Goal: Task Accomplishment & Management: Use online tool/utility

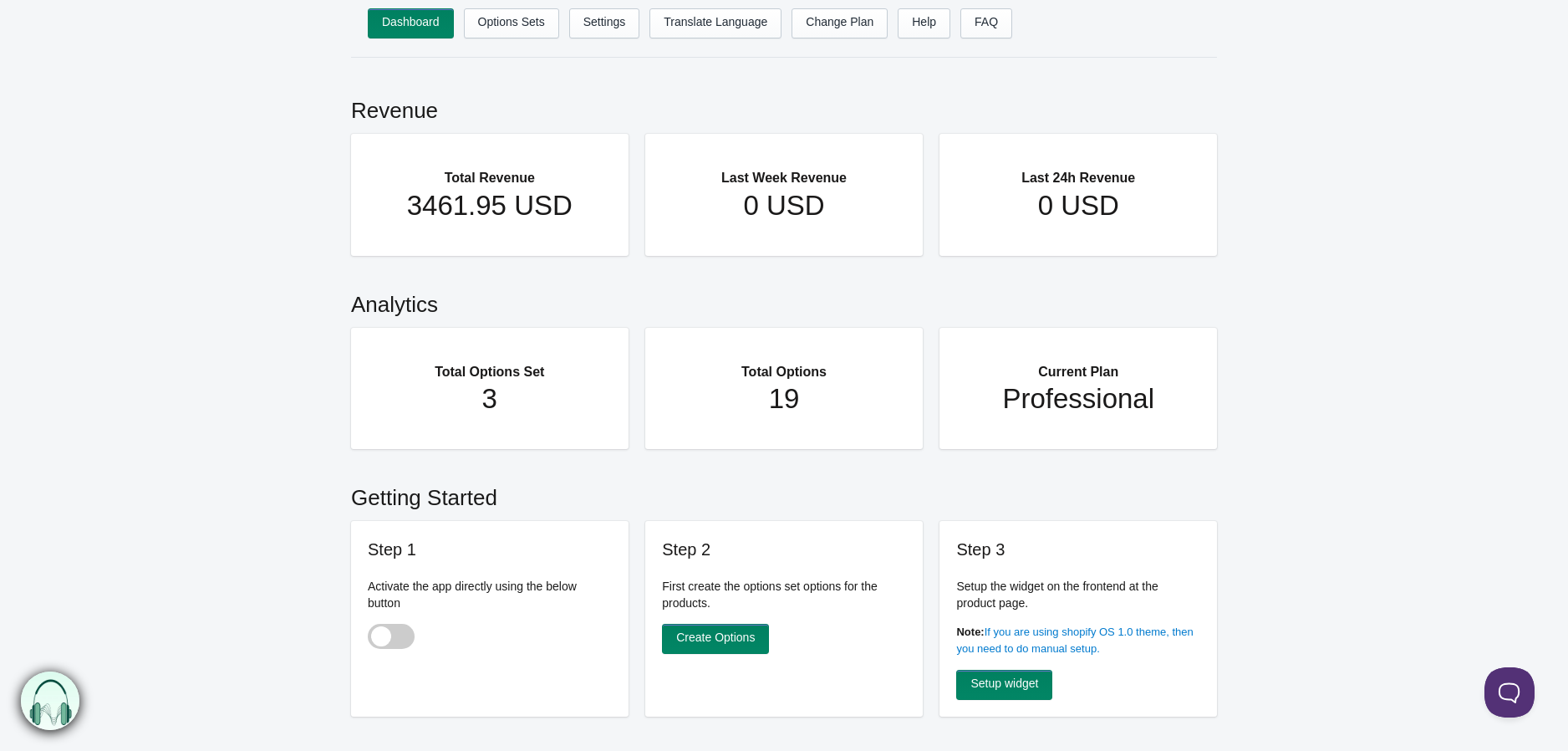
click at [251, 343] on main "Revenue Total Revenue 3461.95 USD Last Week Revenue 0 USD Last 24h Revenue 0 US…" at bounding box center [784, 689] width 1568 height 1228
drag, startPoint x: 322, startPoint y: 483, endPoint x: 380, endPoint y: 547, distance: 86.4
click at [380, 547] on main "Revenue Total Revenue 3461.95 USD Last Week Revenue 0 USD Last 24h Revenue 0 US…" at bounding box center [784, 689] width 1568 height 1228
drag, startPoint x: 502, startPoint y: 544, endPoint x: 531, endPoint y: 597, distance: 60.4
click at [502, 543] on h3 "Step 1" at bounding box center [490, 549] width 244 height 24
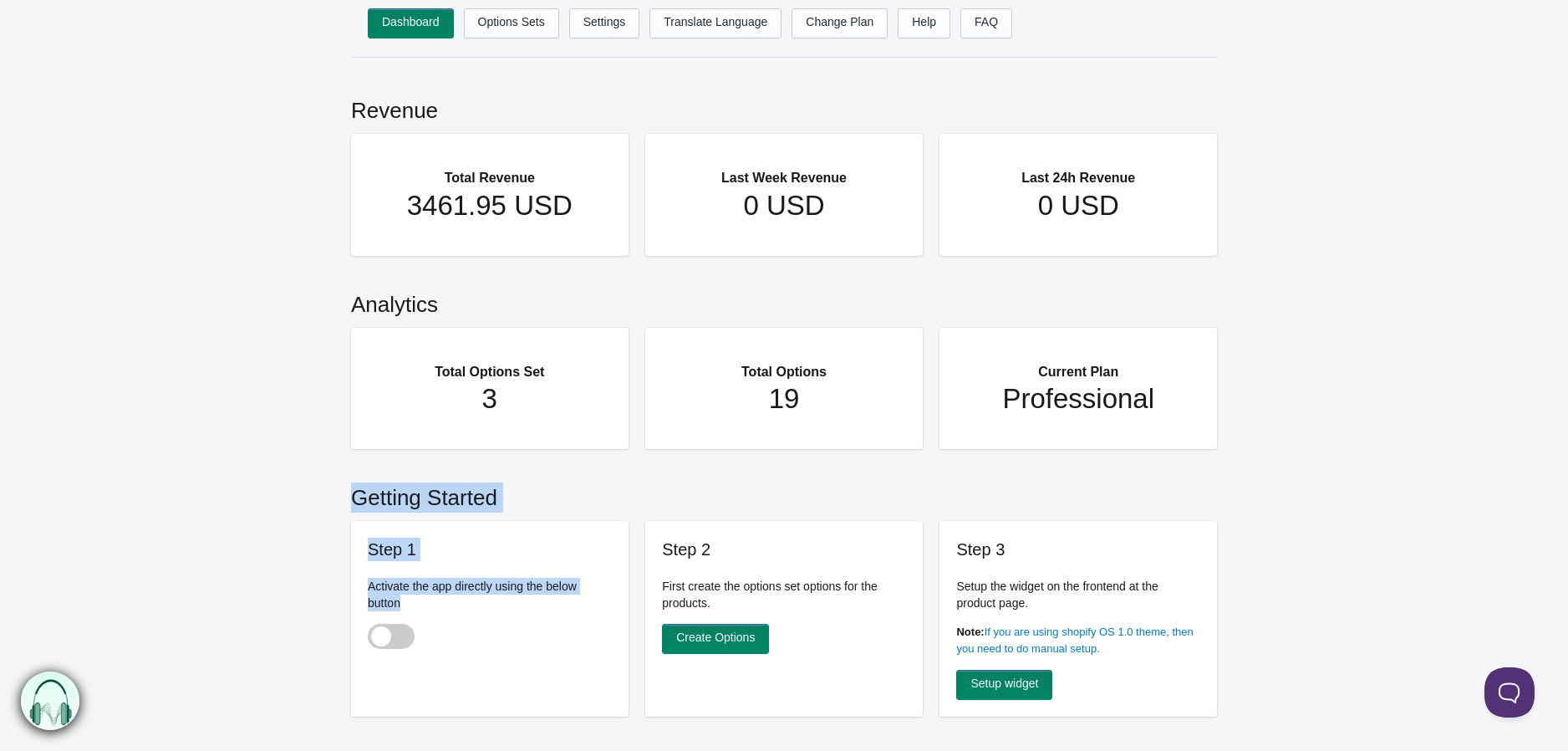
drag, startPoint x: 492, startPoint y: 604, endPoint x: 338, endPoint y: 513, distance: 178.9
click at [347, 518] on main "Revenue Total Revenue 3461.95 USD Last Week Revenue 0 USD Last 24h Revenue 0 US…" at bounding box center [784, 689] width 1568 height 1228
click at [398, 522] on div "Step 1 Activate the app directly using the below button" at bounding box center [490, 618] width 277 height 195
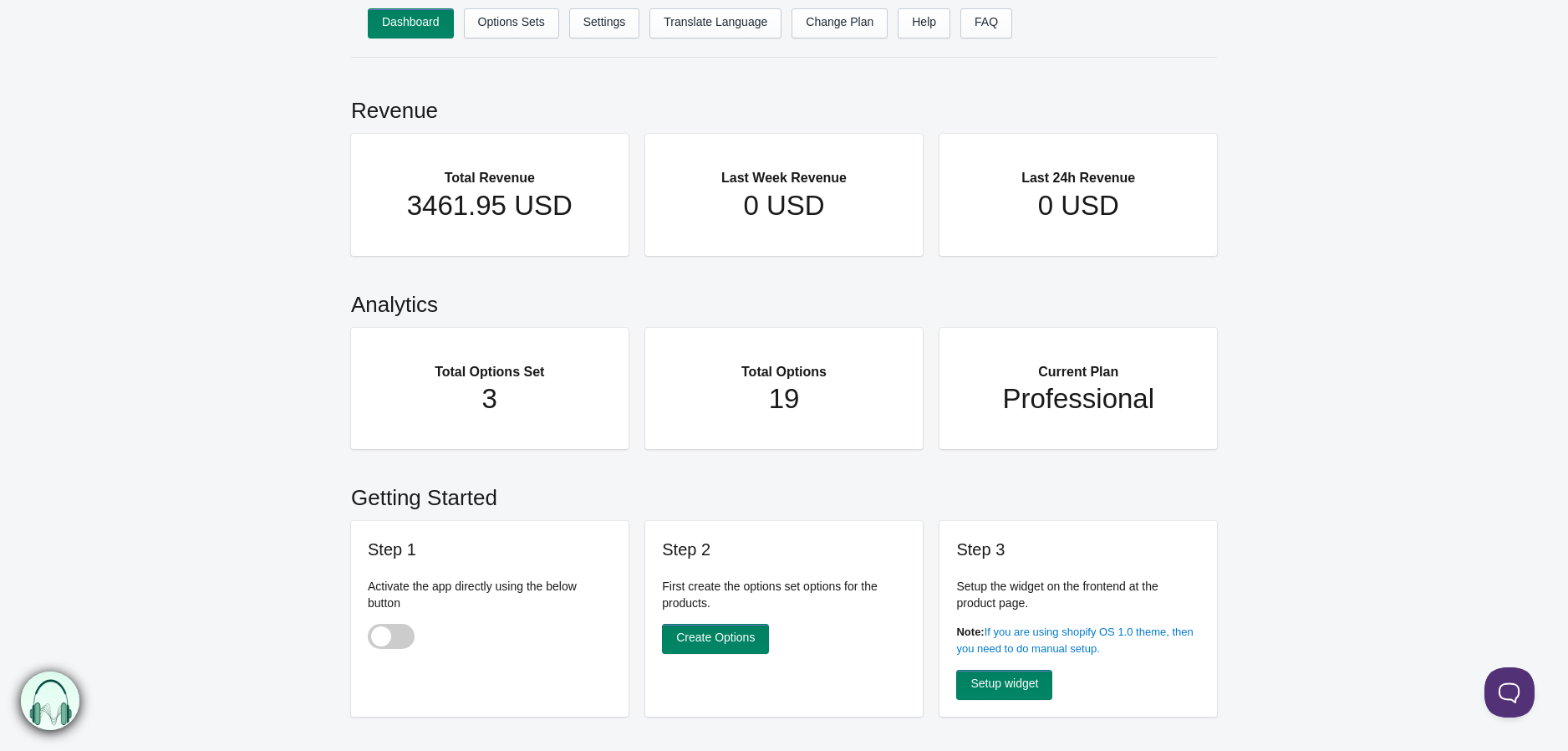
click at [261, 160] on main "Revenue Total Revenue 3461.95 USD Last Week Revenue 0 USD Last 24h Revenue 0 US…" at bounding box center [784, 689] width 1568 height 1228
click at [393, 642] on span at bounding box center [392, 636] width 47 height 25
click at [370, 639] on input "checkbox" at bounding box center [369, 638] width 2 height 2
checkbox input "true"
click at [526, 20] on link "Options Sets" at bounding box center [511, 24] width 95 height 30
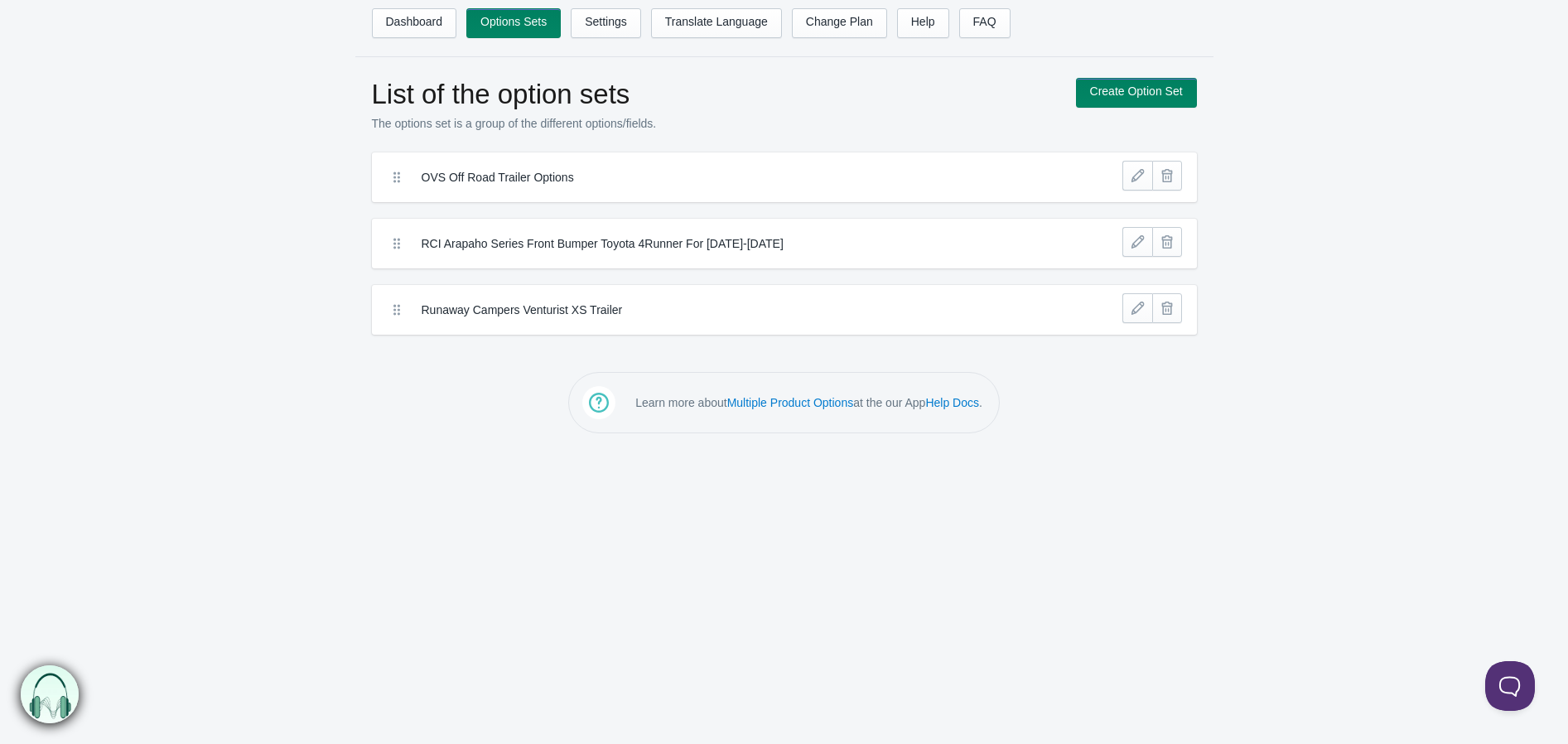
click at [477, 178] on label "OVS Off Road Trailer Options" at bounding box center [724, 178] width 604 height 17
click at [498, 180] on label "OVS Off Road Trailer Options" at bounding box center [724, 178] width 604 height 17
click at [518, 326] on div "Runaway Campers Venturist XS Trailer" at bounding box center [784, 309] width 825 height 50
click at [1148, 305] on link at bounding box center [1138, 308] width 30 height 30
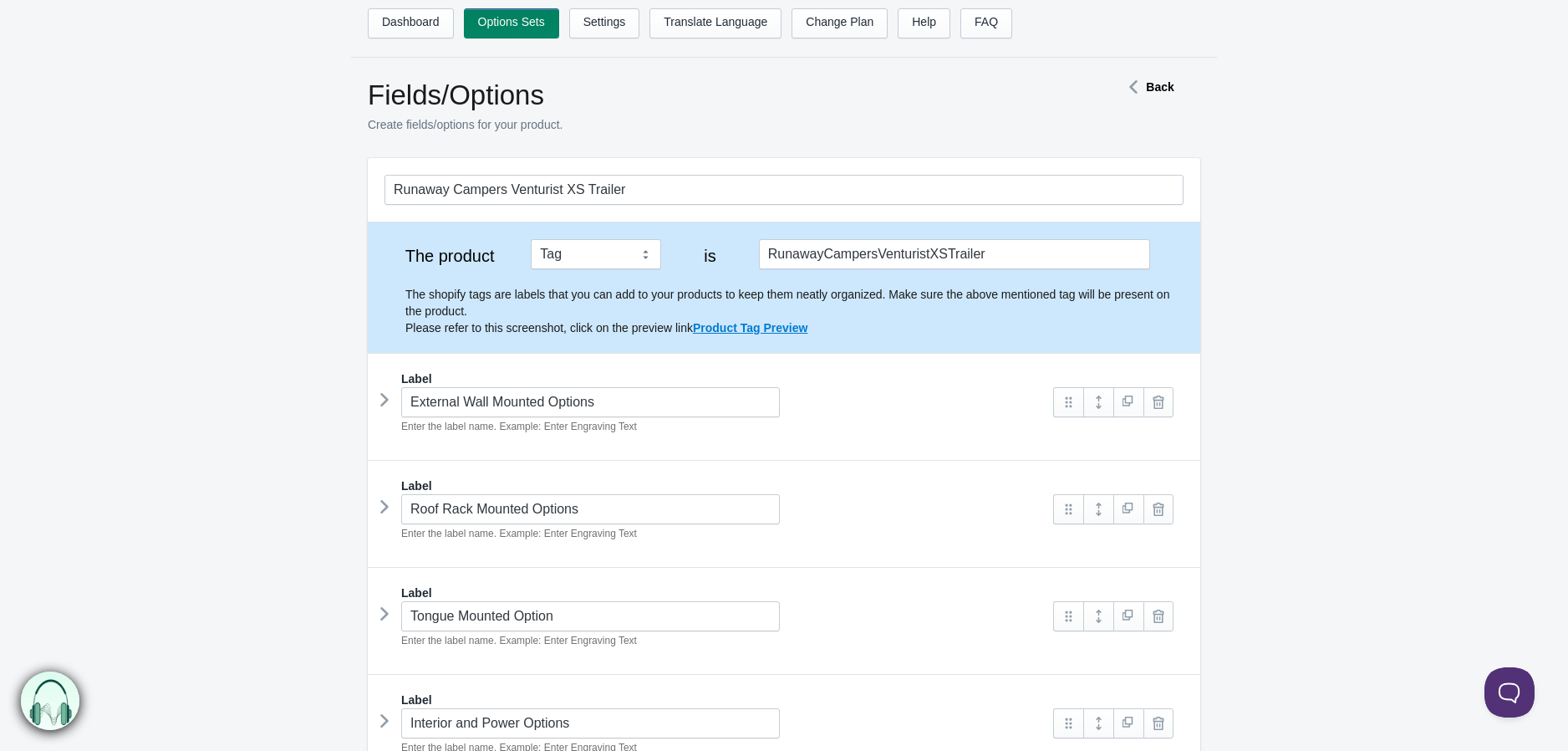
click at [275, 405] on form "Runaway Campers Venturist XS Trailer The product Tag Vendor Type URL Handle All…" at bounding box center [784, 747] width 1568 height 1179
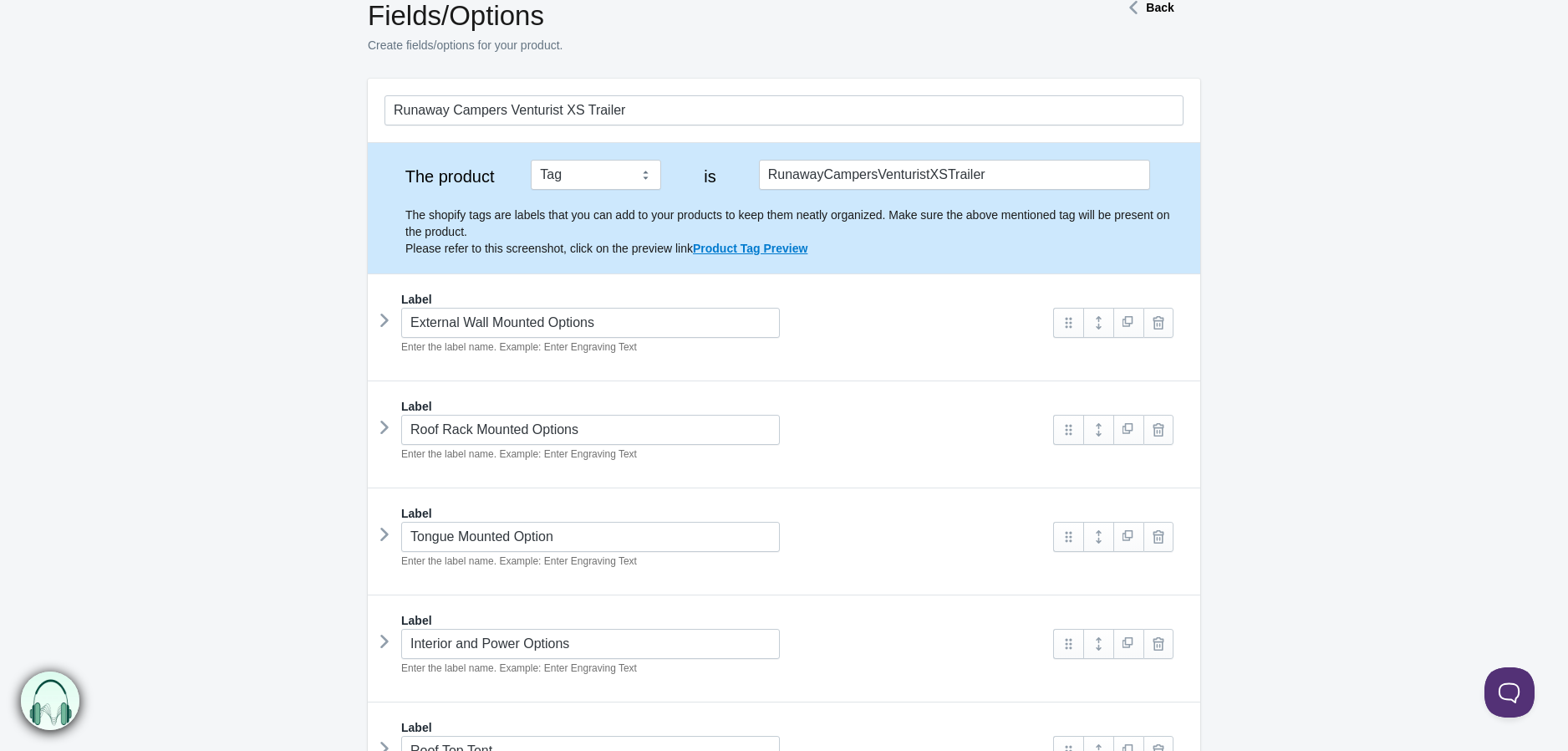
scroll to position [186, 0]
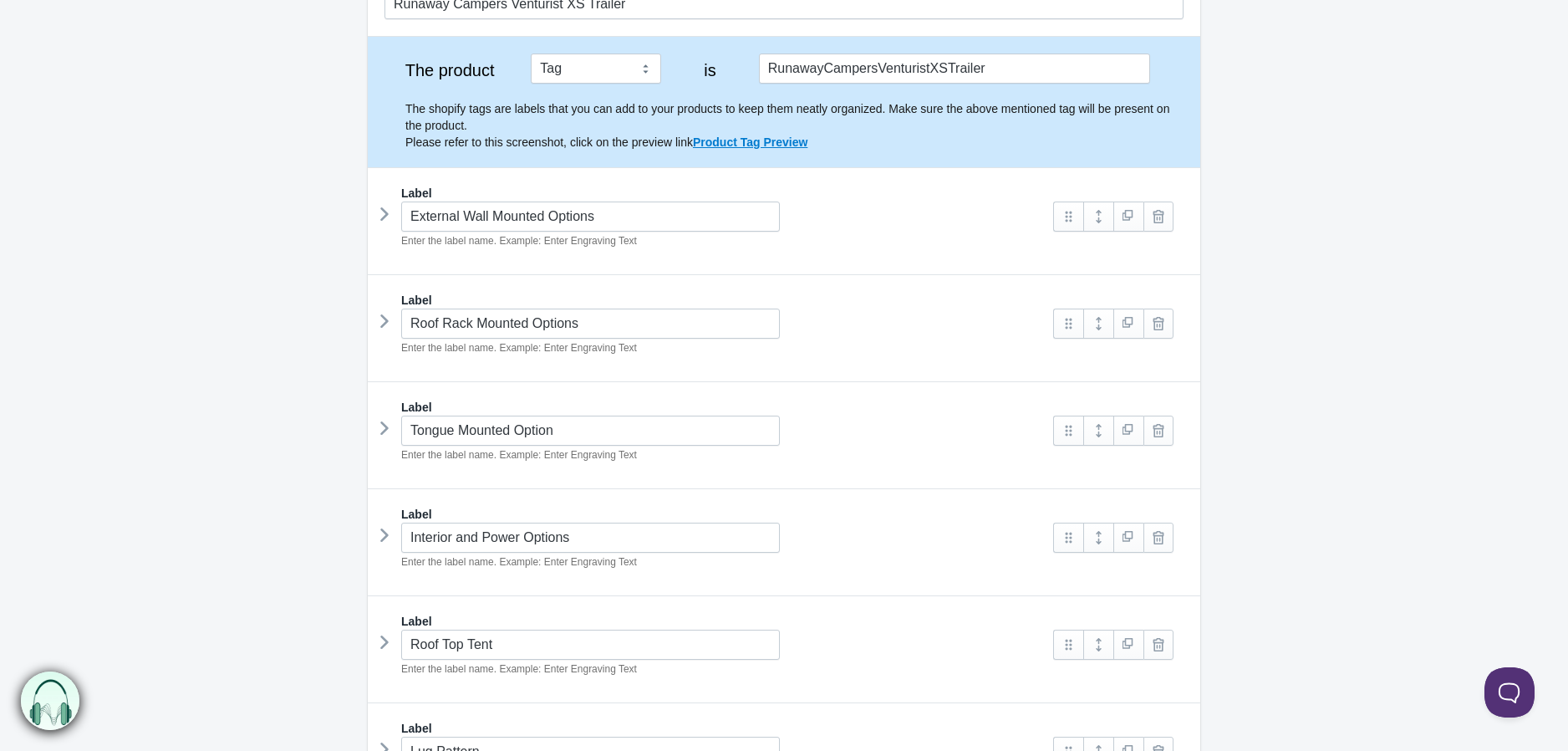
click at [911, 226] on div "External Wall Mounted Options Enter the label name. Example: Enter Engraving Te…" at bounding box center [711, 225] width 653 height 48
click at [1100, 225] on link at bounding box center [1098, 217] width 30 height 30
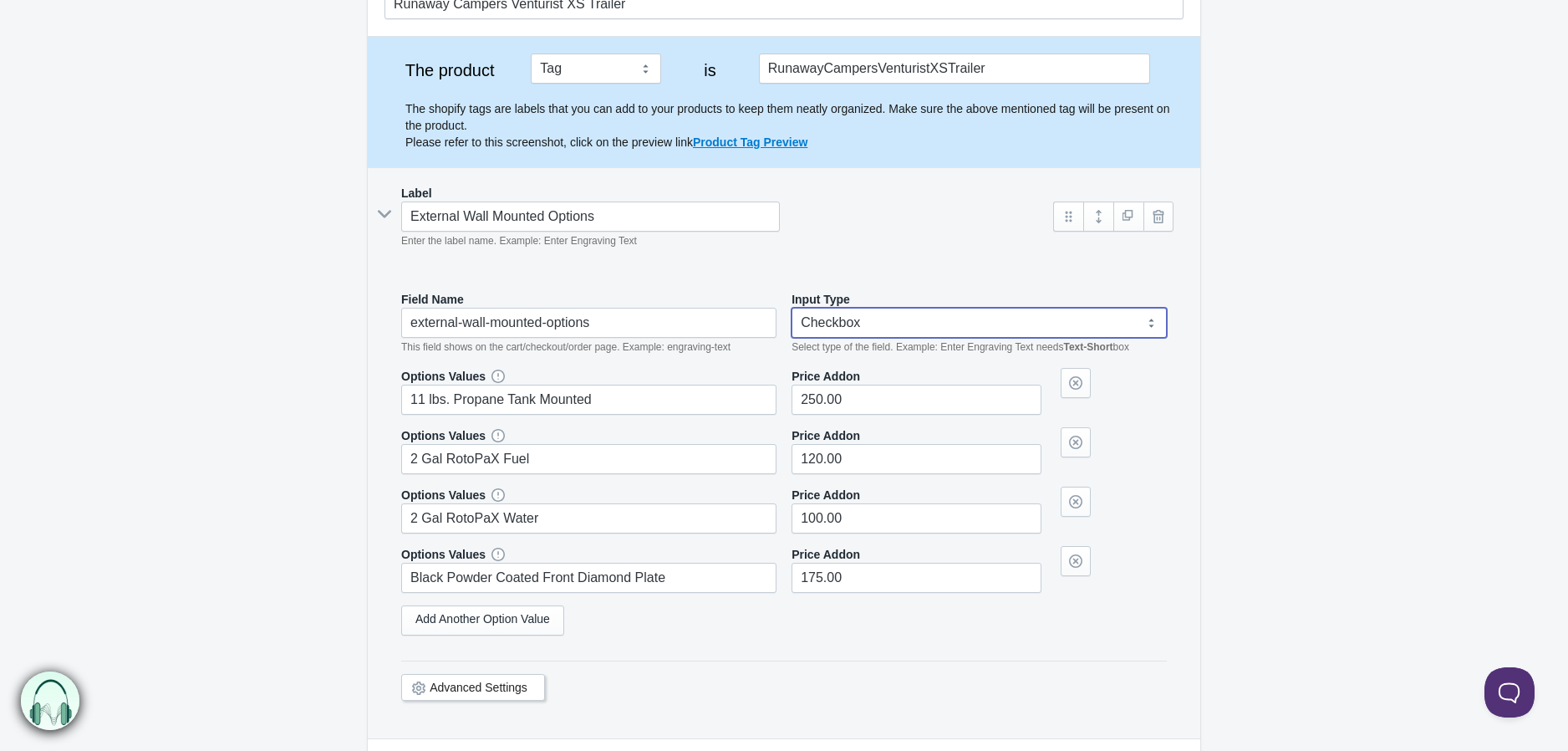
click at [870, 321] on select "Text-Short Text-Long Radio button Drop-down select Image Checkbox Datepicker" at bounding box center [979, 323] width 375 height 30
select select "4"
click at [792, 308] on select "Text-Short Text-Long Radio button Drop-down select Image Checkbox Datepicker" at bounding box center [979, 323] width 375 height 30
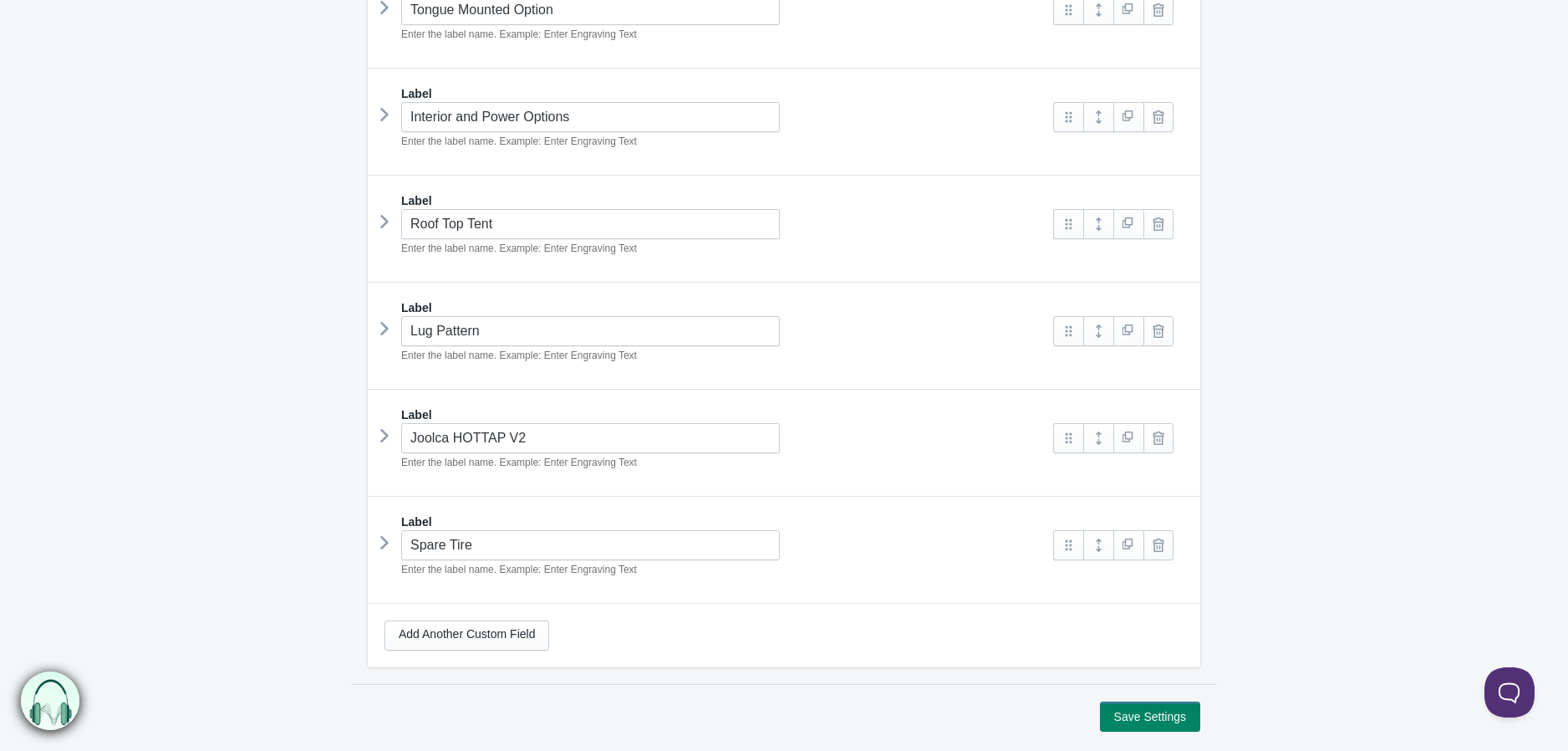
scroll to position [1167, 0]
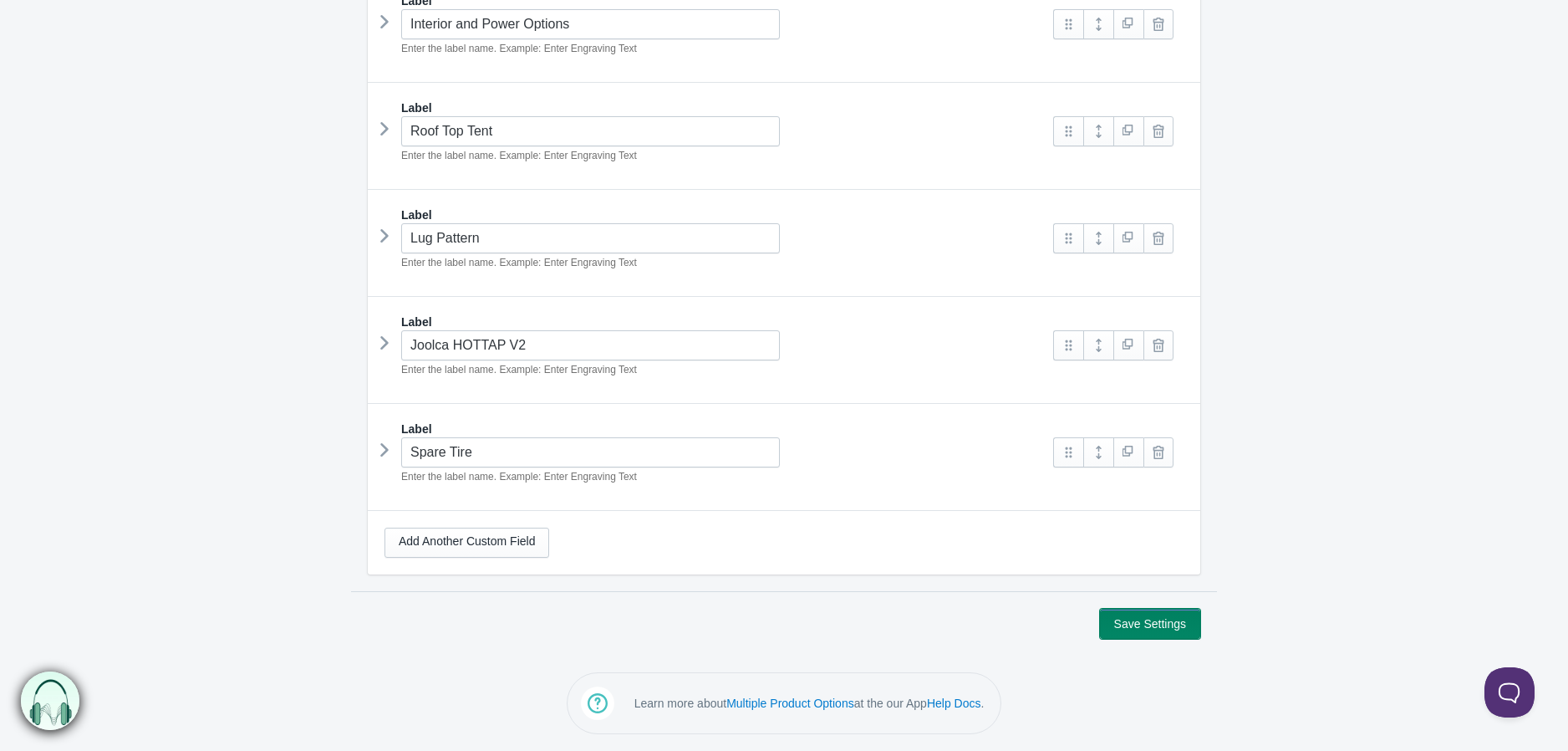
click at [1133, 612] on button "Save Settings" at bounding box center [1150, 624] width 100 height 30
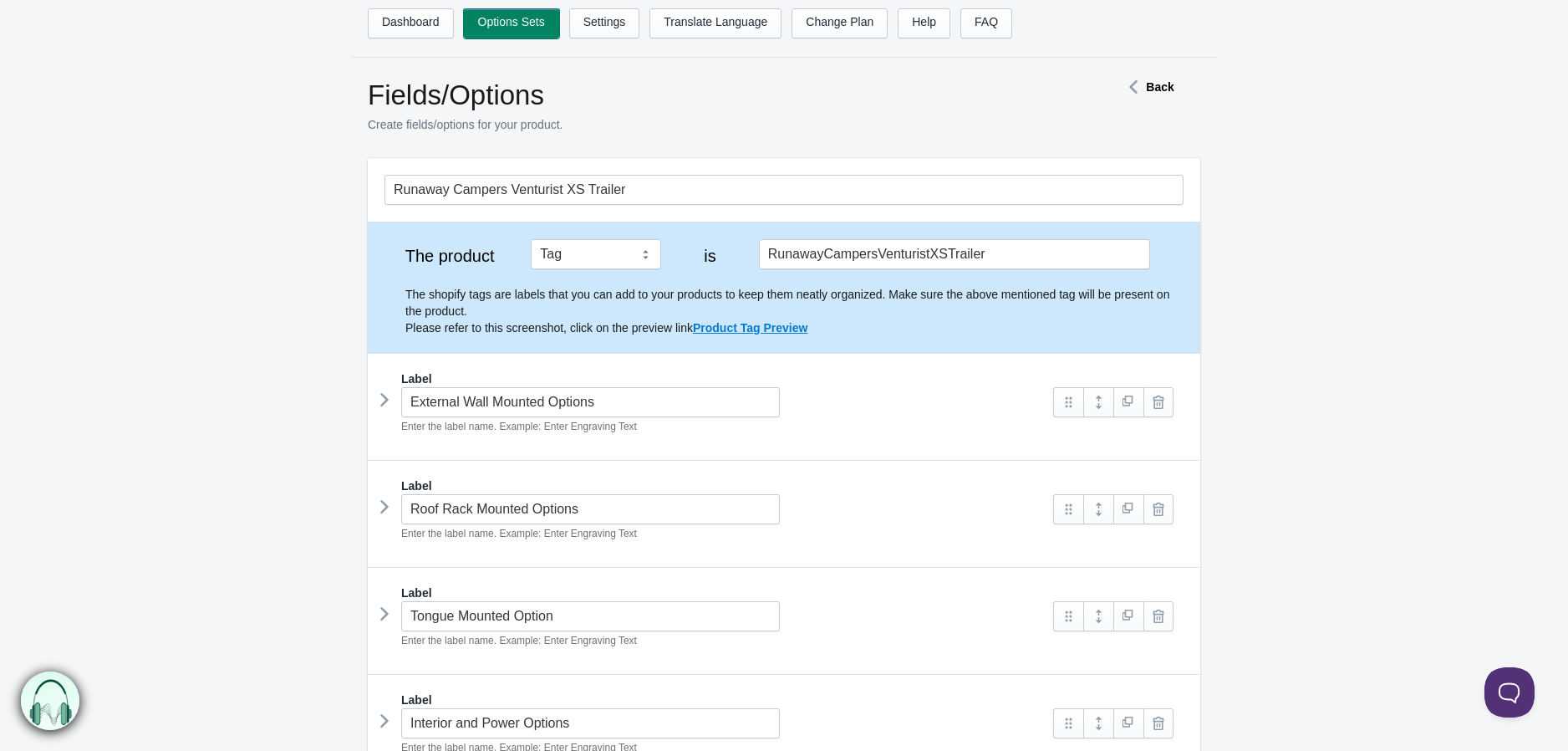
click at [488, 33] on link "Options Sets" at bounding box center [511, 24] width 95 height 30
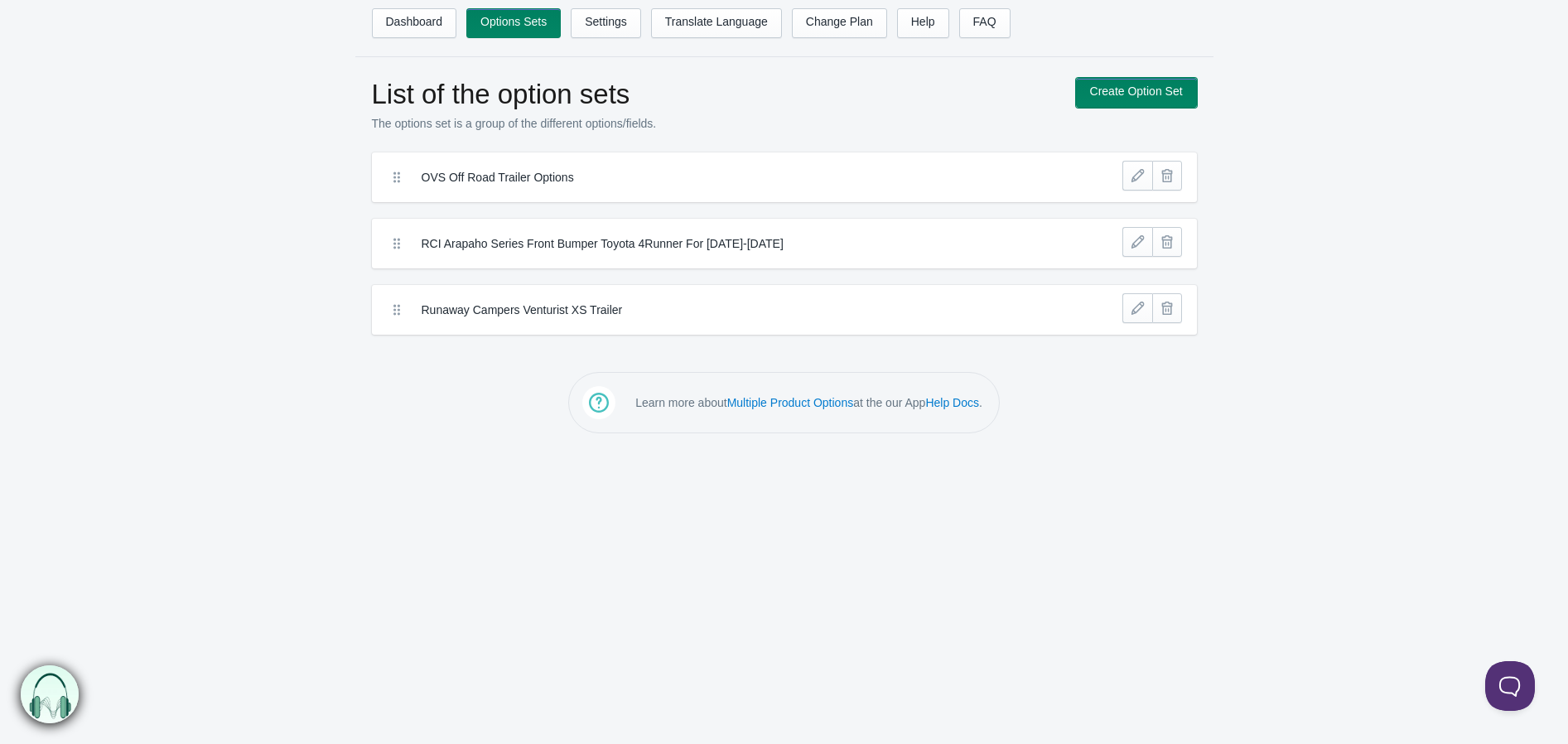
click at [1156, 90] on link "Create Option Set" at bounding box center [1136, 93] width 121 height 30
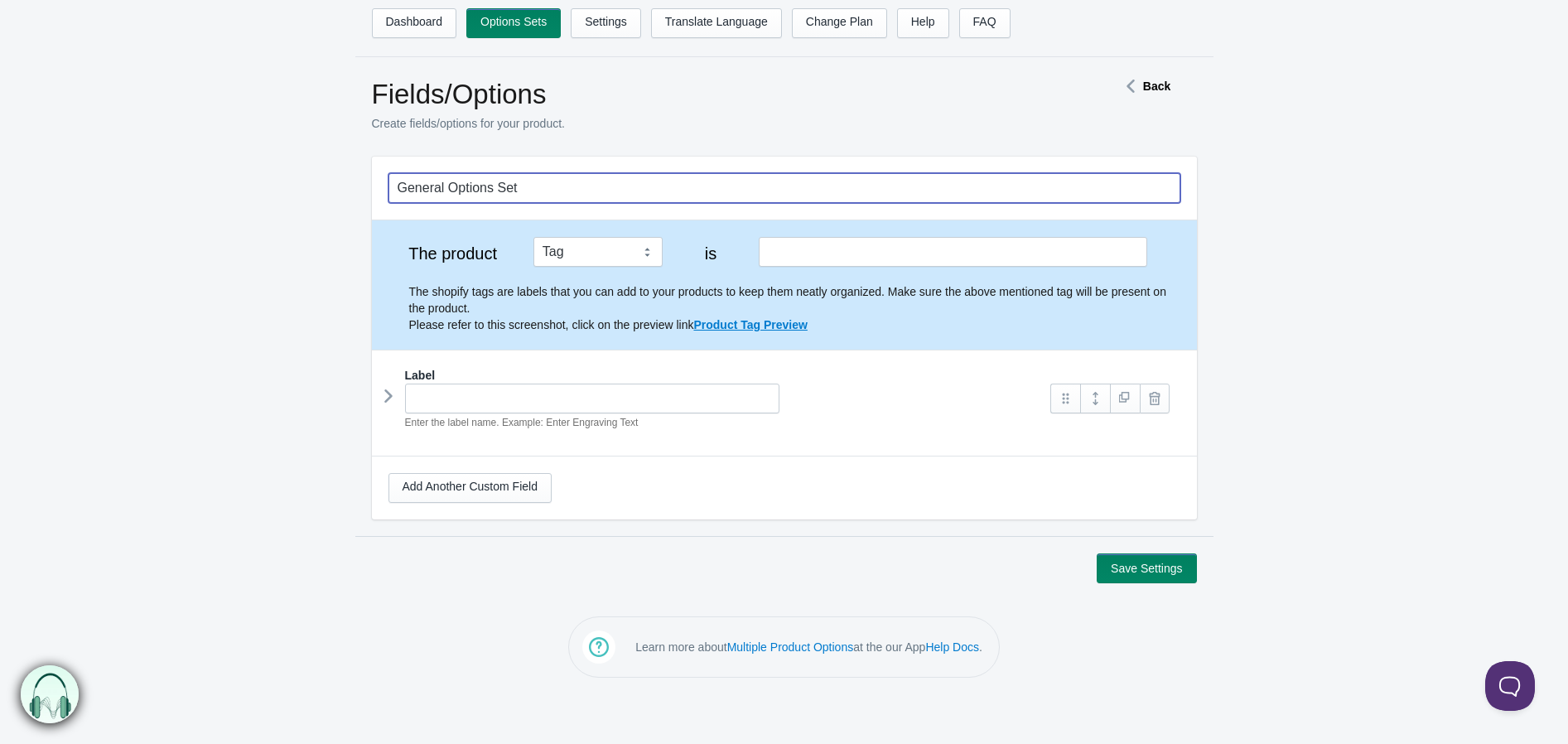
drag, startPoint x: 560, startPoint y: 178, endPoint x: 568, endPoint y: 183, distance: 9.4
click at [560, 178] on input "General Options Set" at bounding box center [784, 188] width 792 height 30
click at [569, 184] on input "General Options Set" at bounding box center [784, 188] width 792 height 30
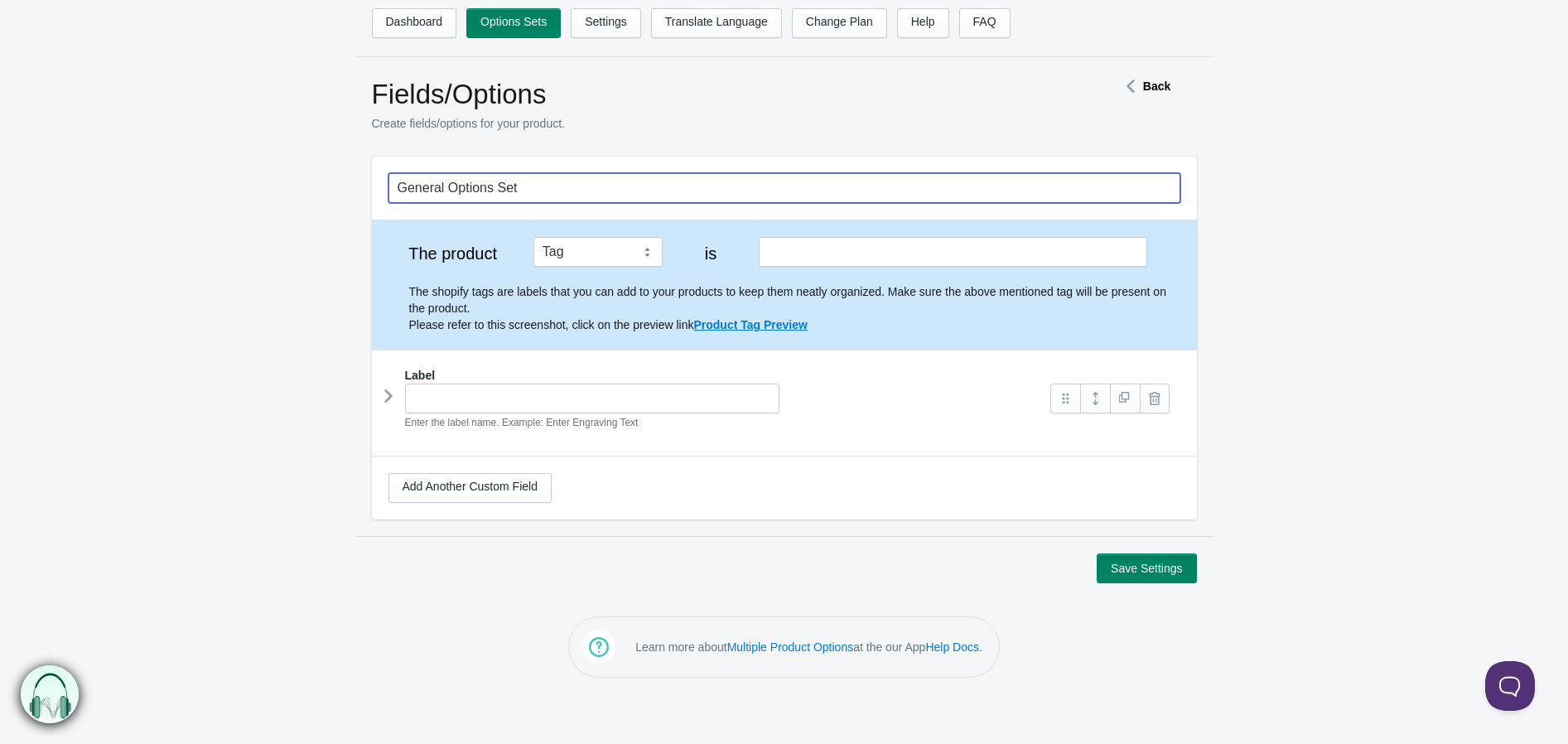
paste input "Runaway Campers 4x8"
type input "Runaway Campers 4x8"
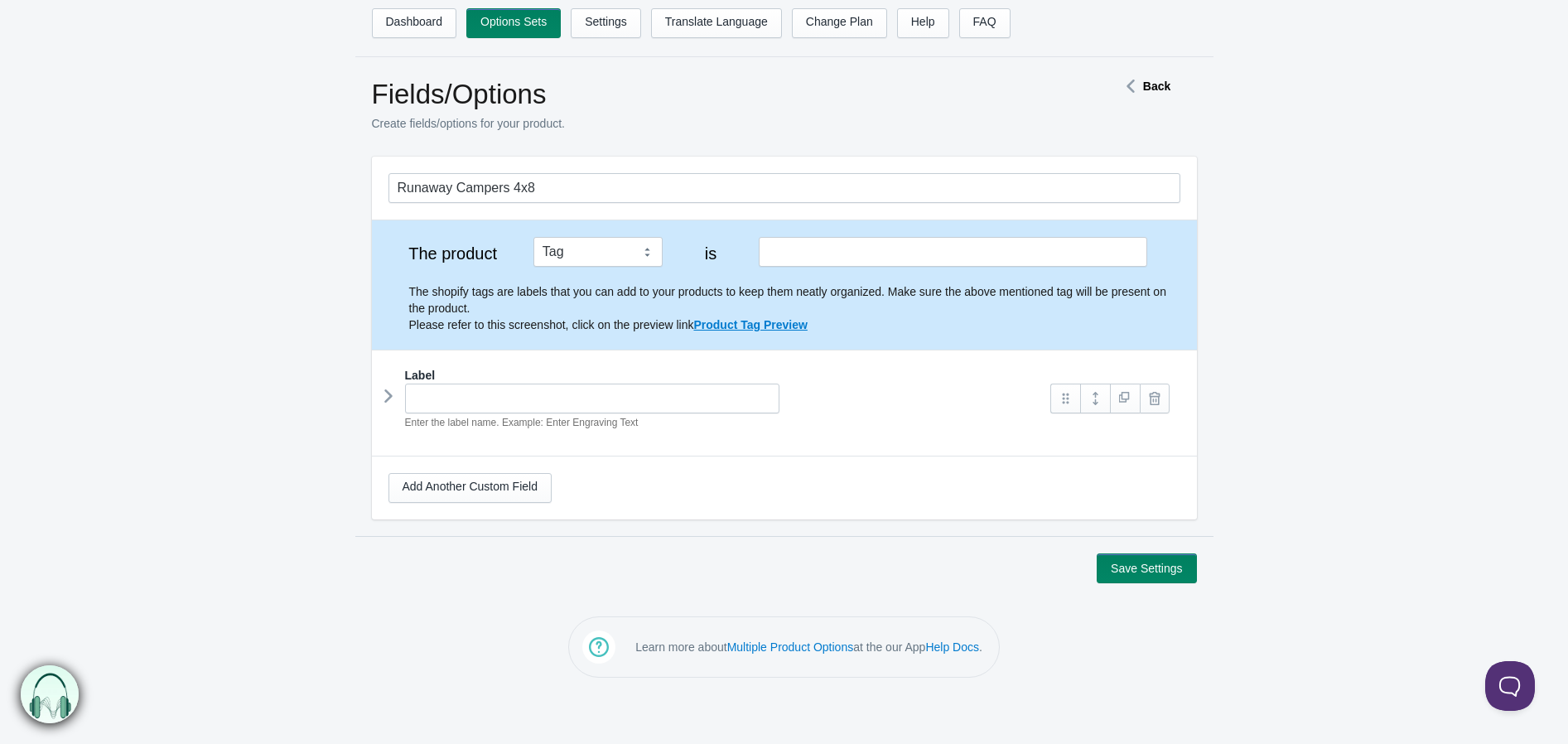
click at [846, 274] on div "The shopify tags are labels that you can add to your products to keep them neat…" at bounding box center [784, 299] width 792 height 66
click at [854, 256] on input "text" at bounding box center [953, 251] width 388 height 30
click at [873, 250] on input "text" at bounding box center [953, 251] width 388 height 30
click at [887, 247] on input "customize4x8trailer" at bounding box center [953, 251] width 388 height 30
click at [884, 249] on input "customize4x8trailer" at bounding box center [953, 251] width 388 height 30
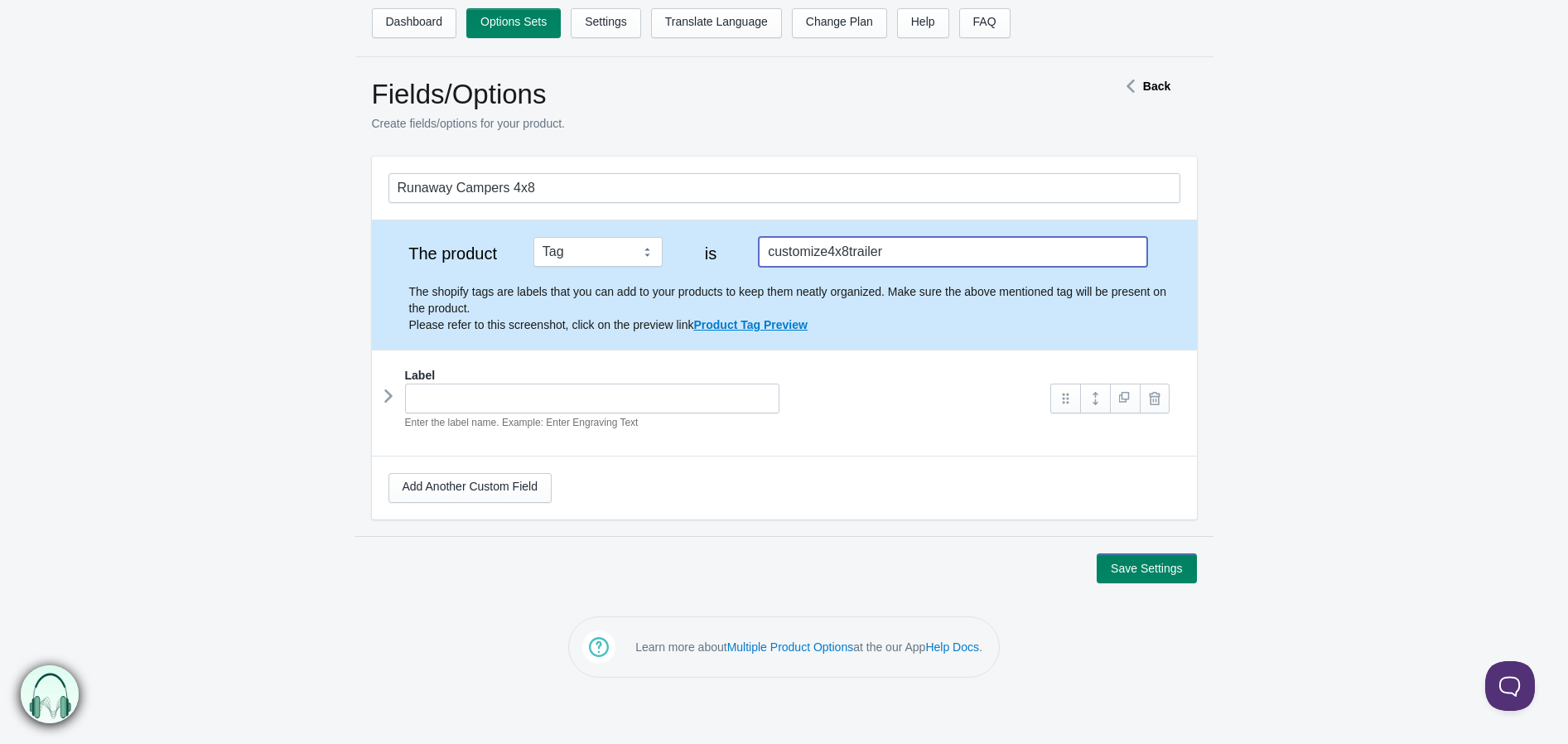
click at [884, 249] on input "customize4x8trailer" at bounding box center [953, 251] width 388 height 30
type input "customize4x8trailer"
click at [295, 382] on form "Runaway Campers 4x8 The product Tag Vendor Type URL Handle All Products is Labe…" at bounding box center [784, 369] width 1568 height 426
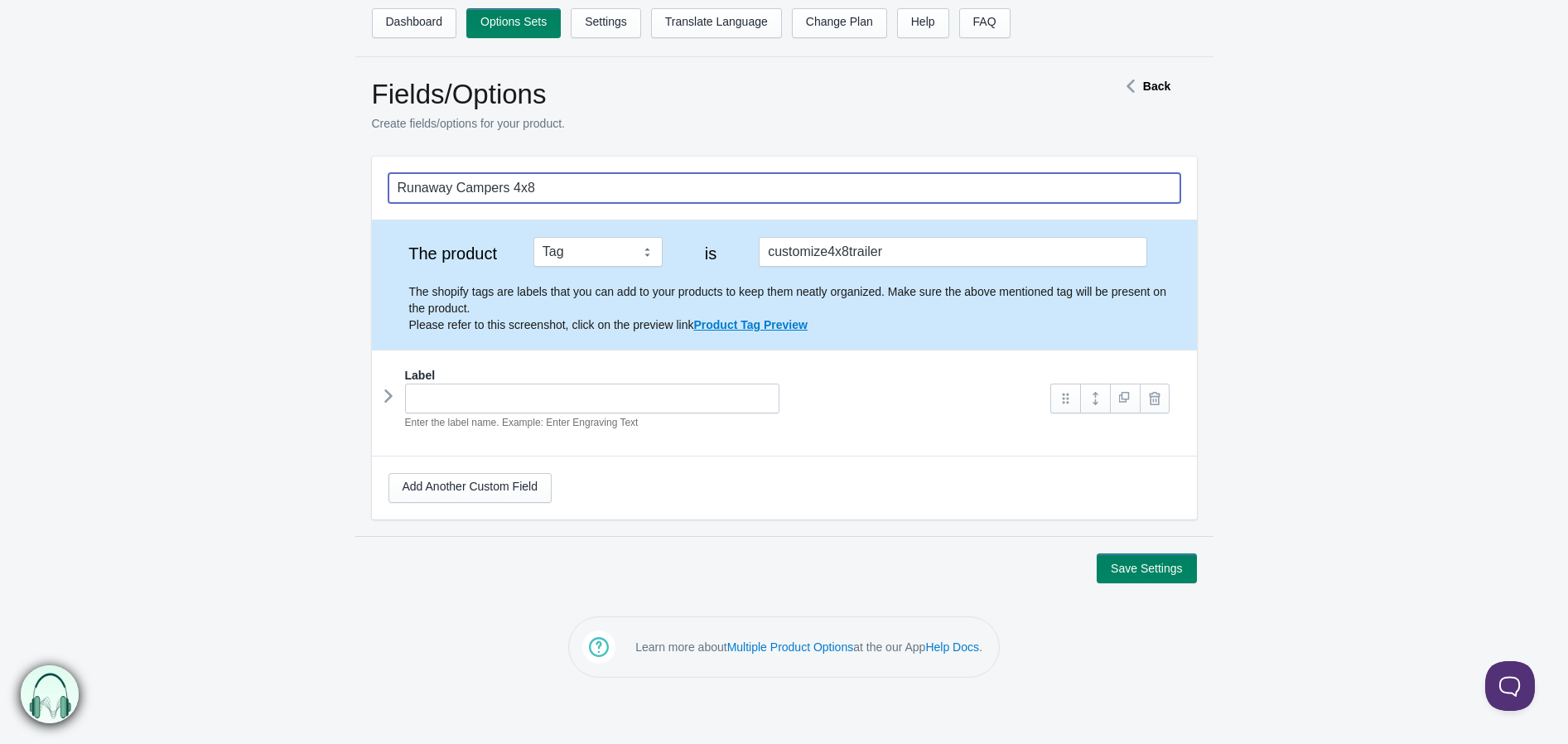
click at [487, 193] on input "Runaway Campers 4x8" at bounding box center [784, 188] width 792 height 30
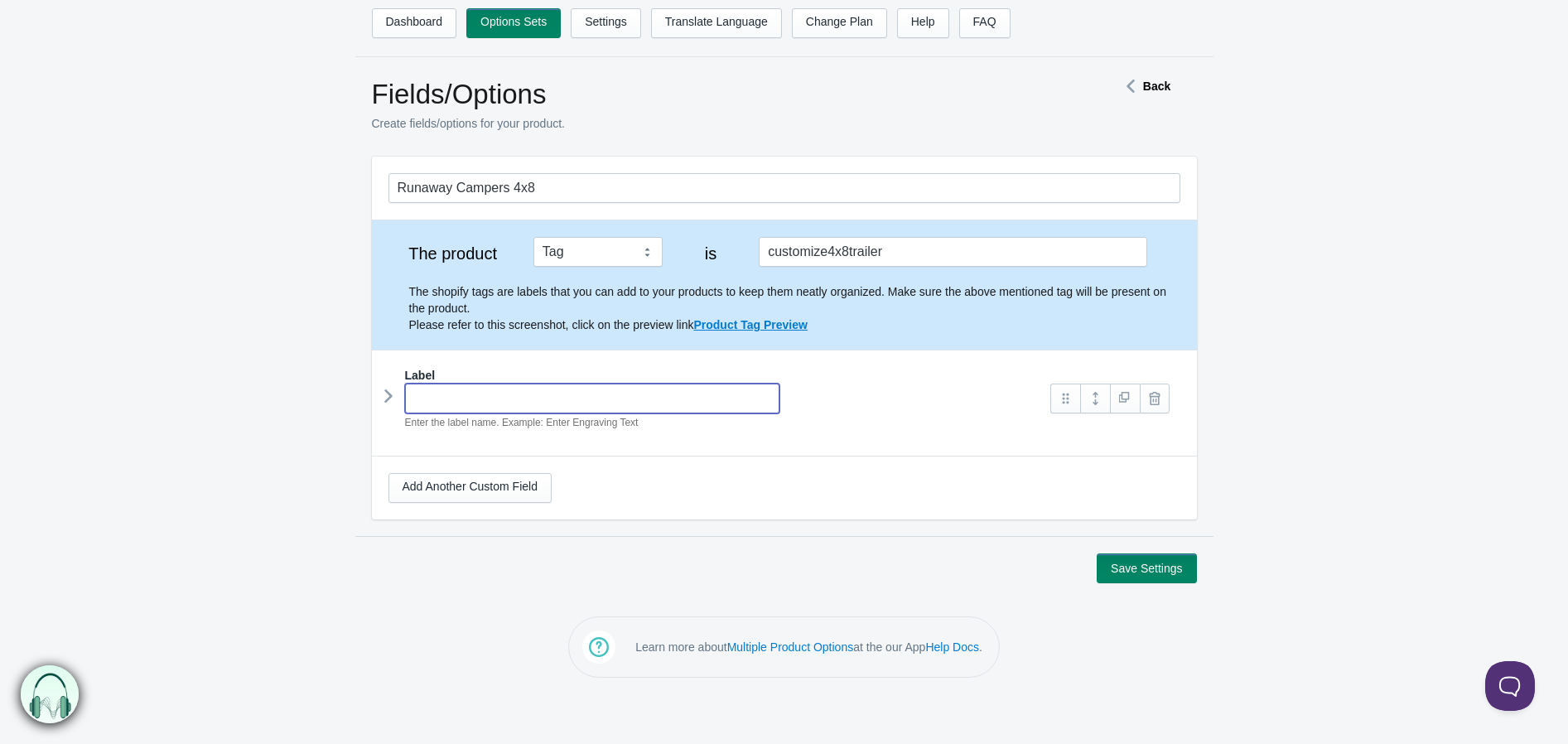
click at [477, 408] on input "text" at bounding box center [592, 398] width 375 height 30
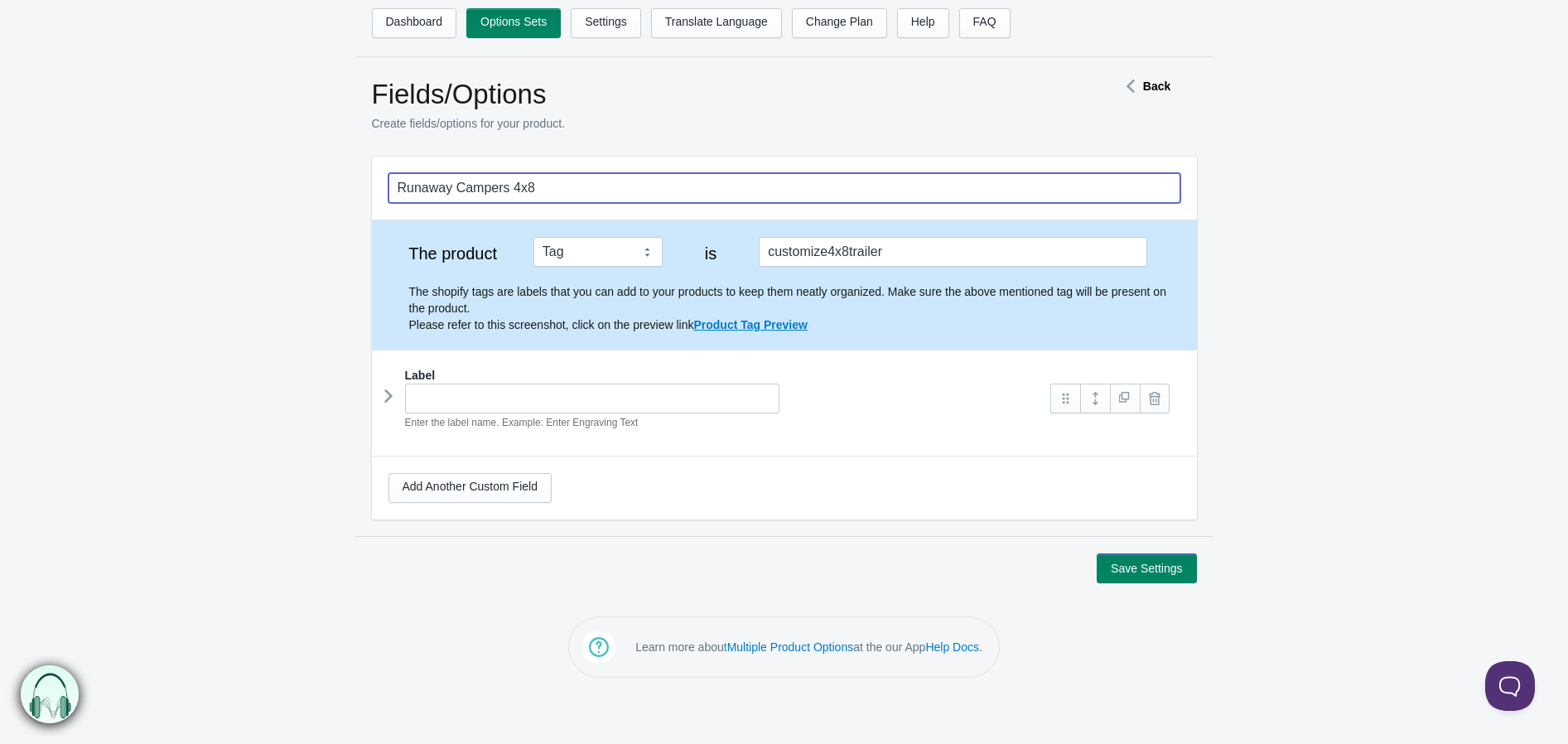
click at [496, 185] on input "Runaway Campers 4x8" at bounding box center [784, 188] width 792 height 30
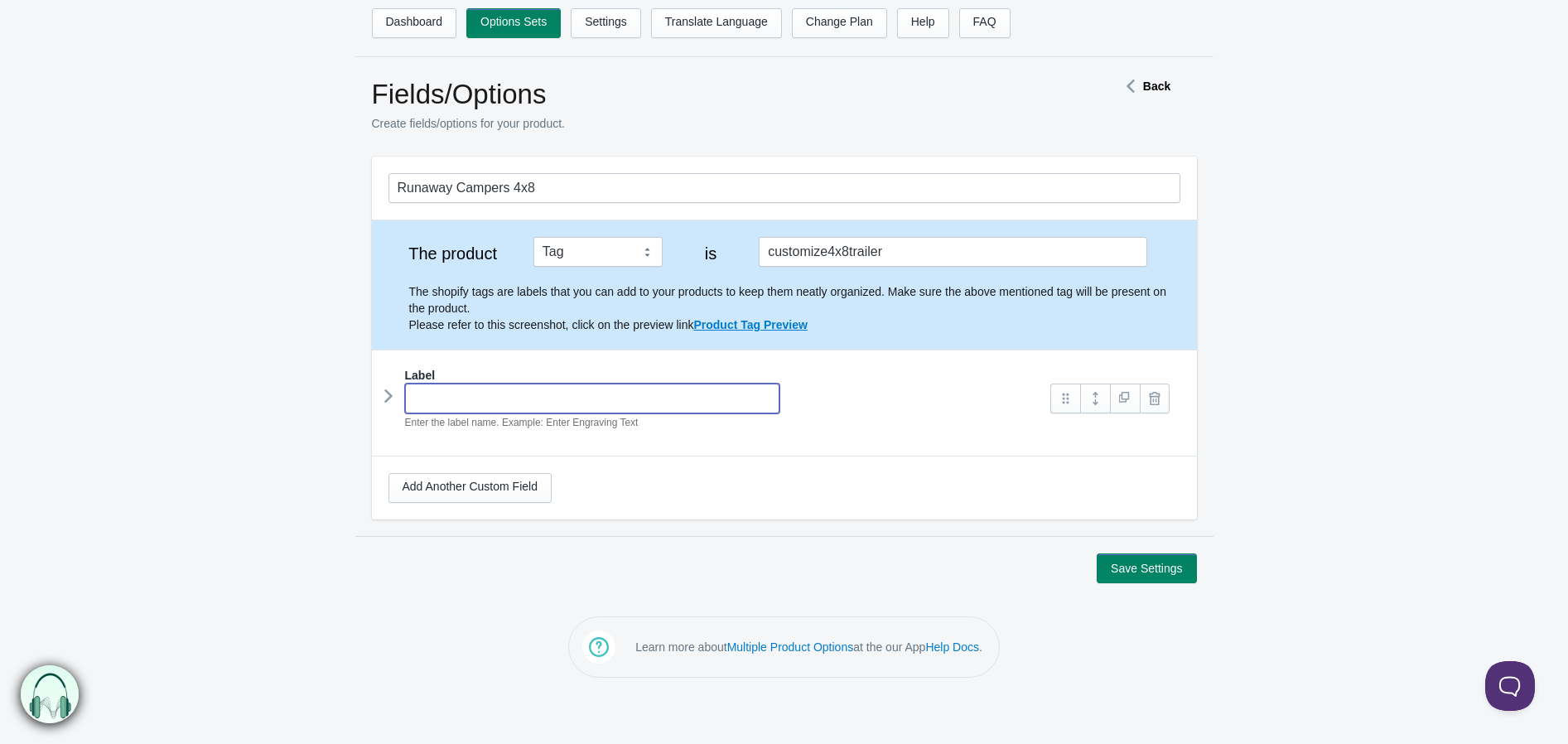
click at [487, 398] on input "text" at bounding box center [592, 398] width 375 height 30
paste input "Runaway Campers 4x8"
click at [549, 428] on em "Enter the label name. Example: Enter Engraving Text" at bounding box center [522, 422] width 234 height 11
click at [389, 399] on icon at bounding box center [389, 395] width 0 height 25
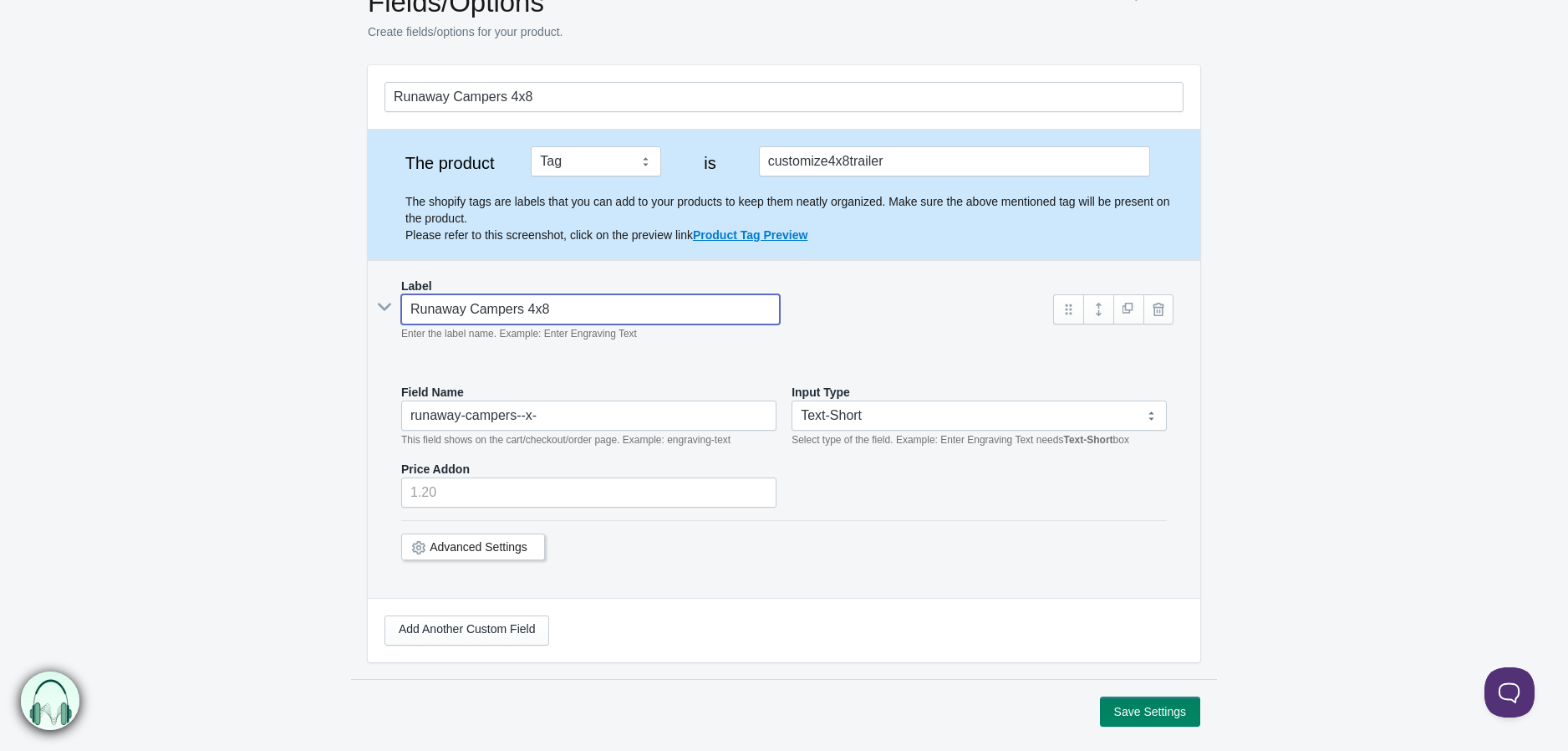
scroll to position [181, 0]
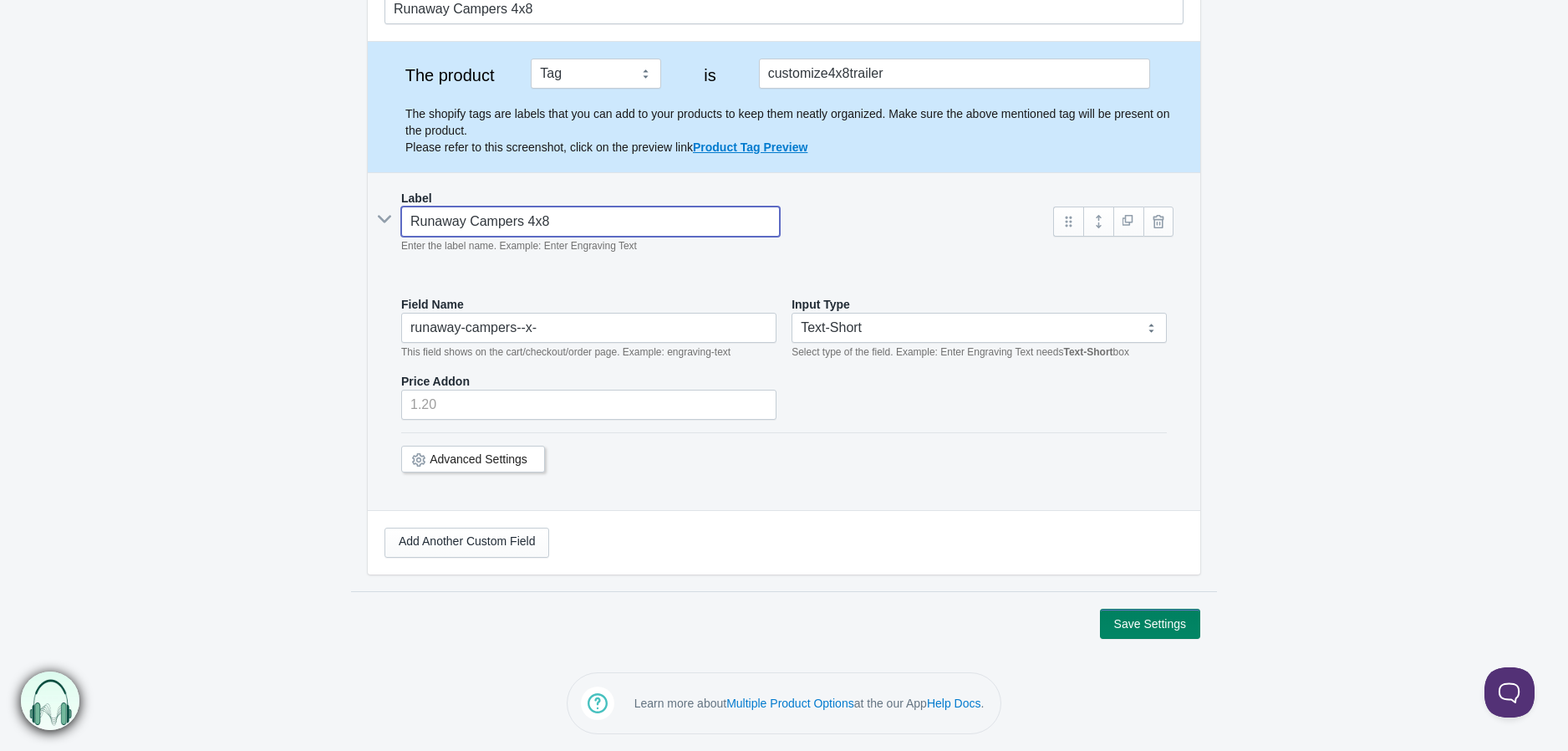
type input "Runaway Campers 4x8"
click at [1135, 621] on button "Save Settings" at bounding box center [1150, 624] width 100 height 30
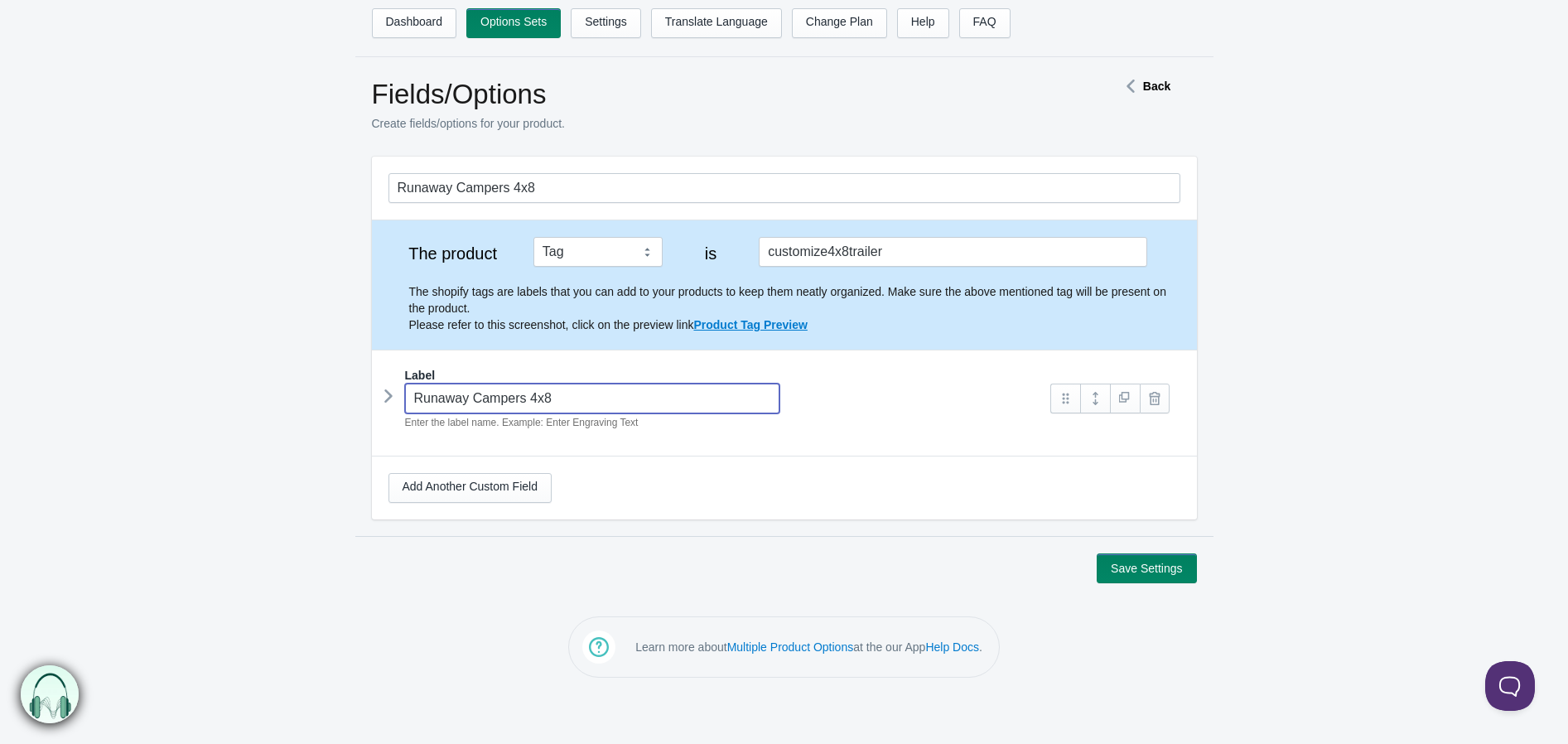
click at [537, 398] on input "Runaway Campers 4x8" at bounding box center [592, 398] width 375 height 30
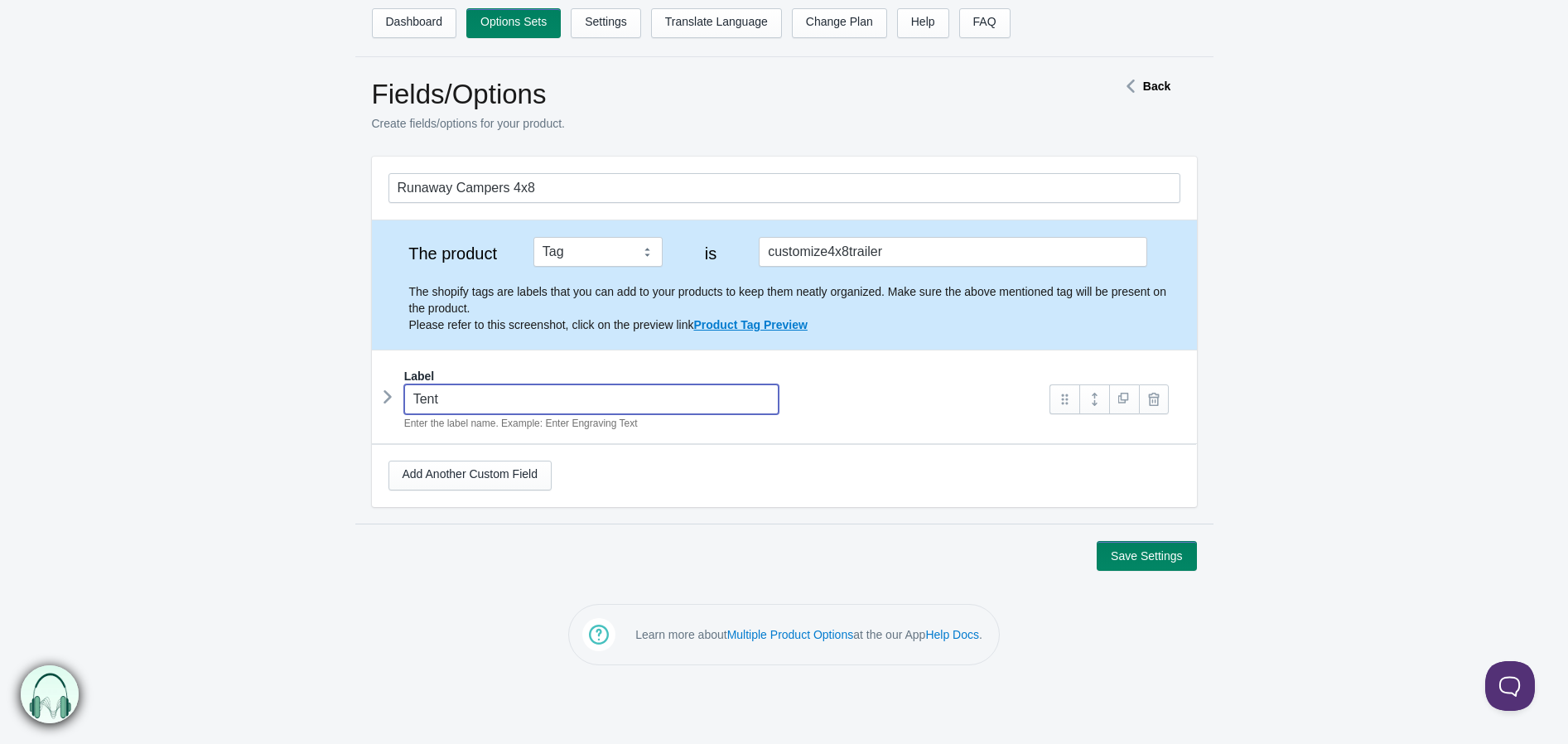
type input "Tent"
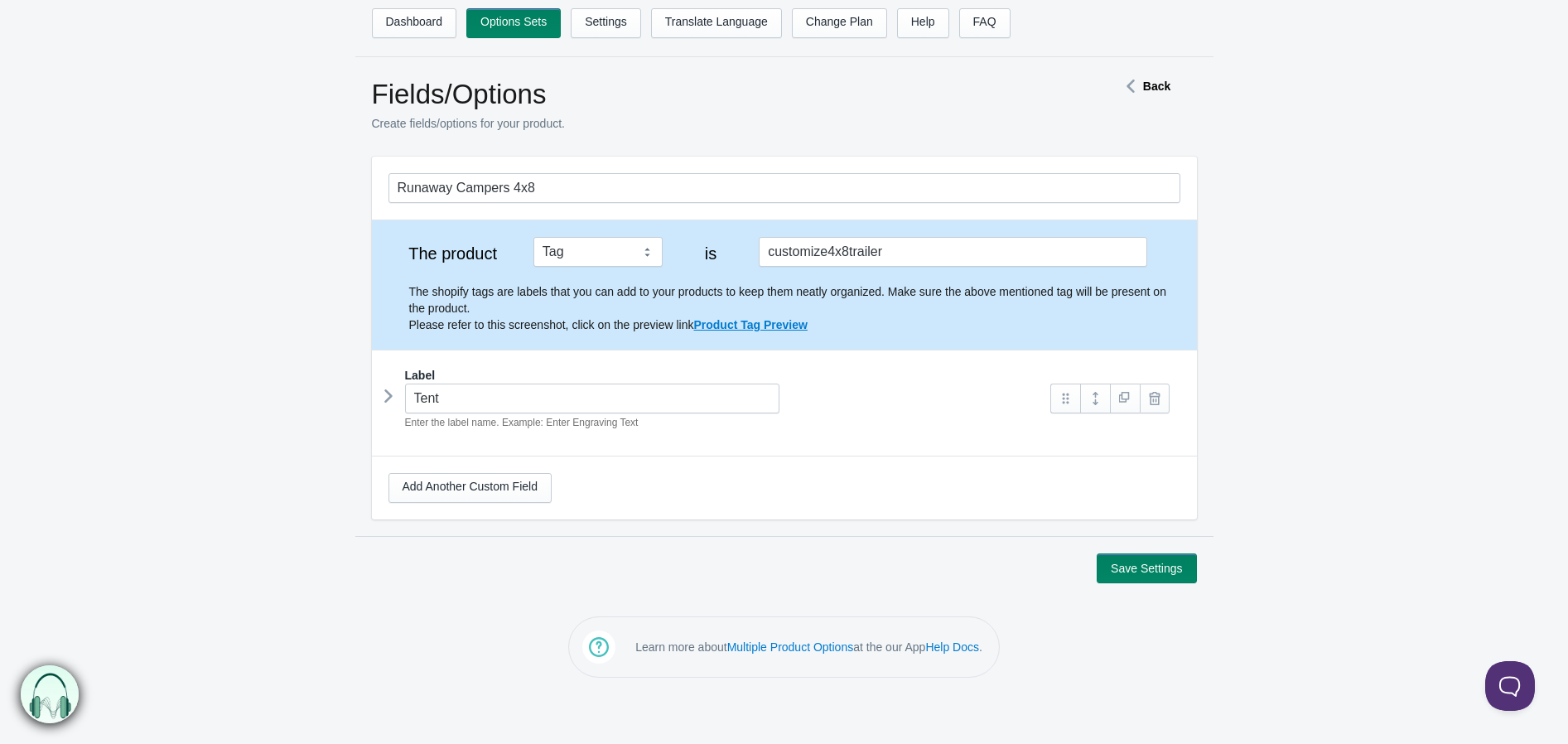
click at [389, 392] on icon at bounding box center [389, 395] width 0 height 25
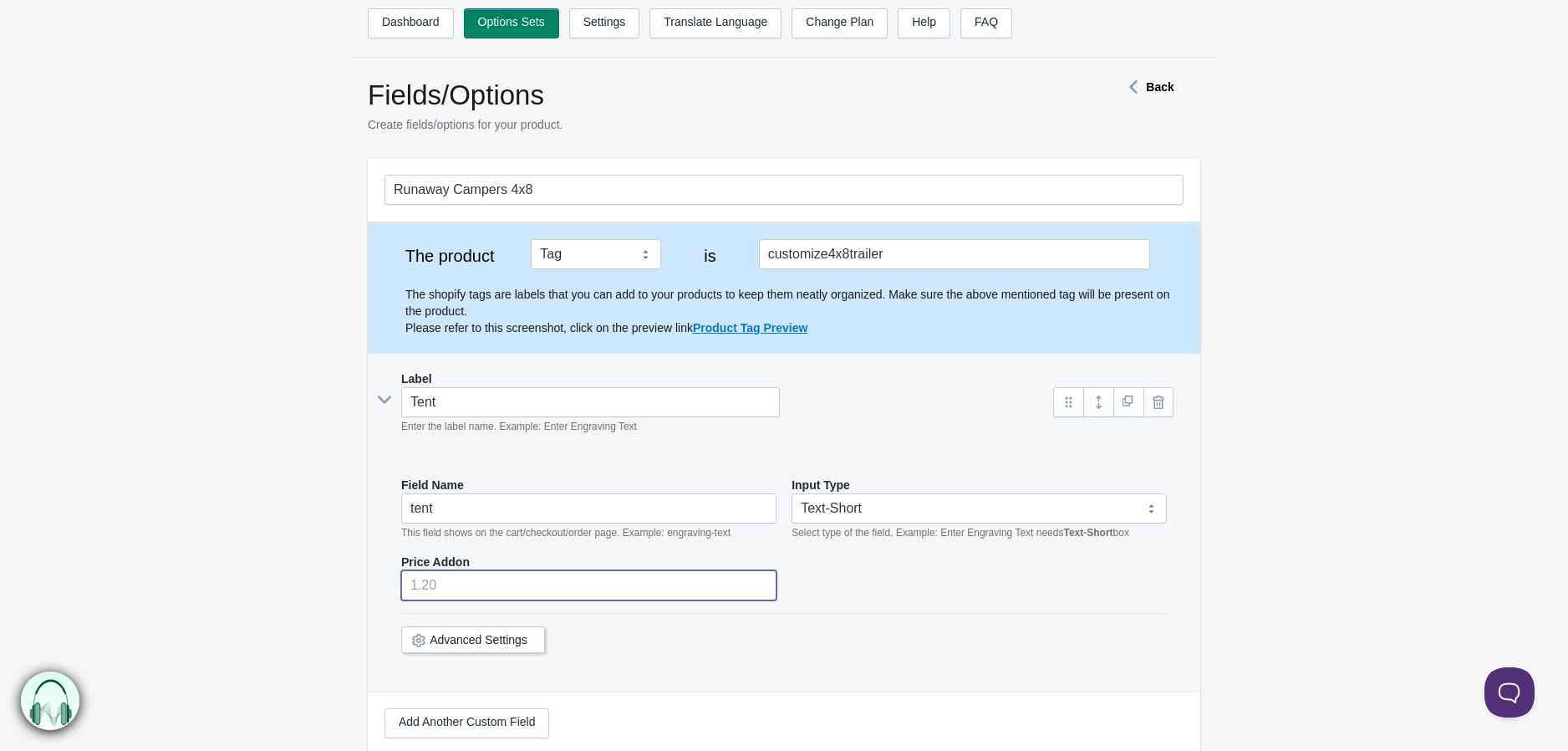
click at [480, 595] on input "number" at bounding box center [589, 585] width 375 height 30
click at [894, 592] on div "Price Addon 1000" at bounding box center [784, 577] width 766 height 47
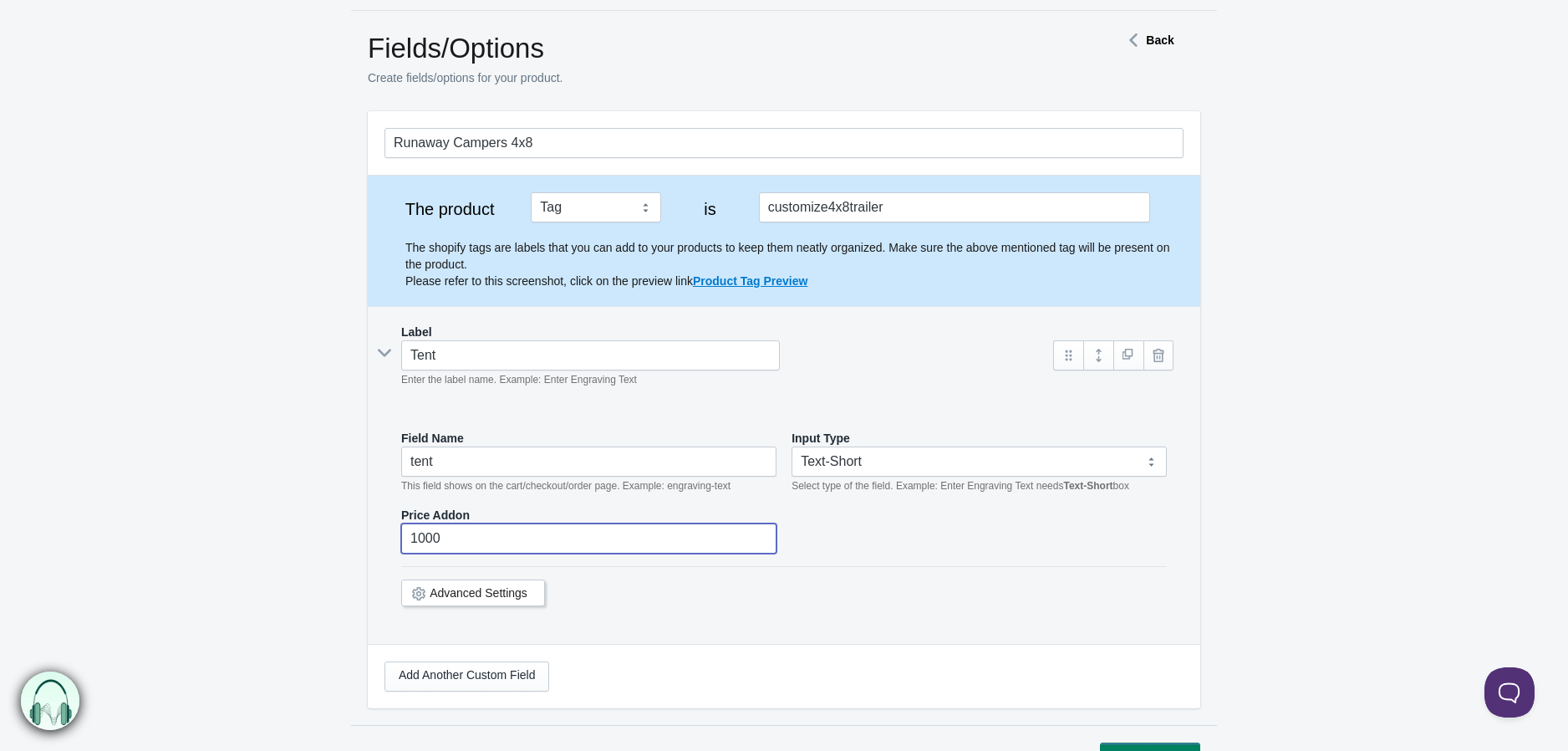
scroll to position [92, 0]
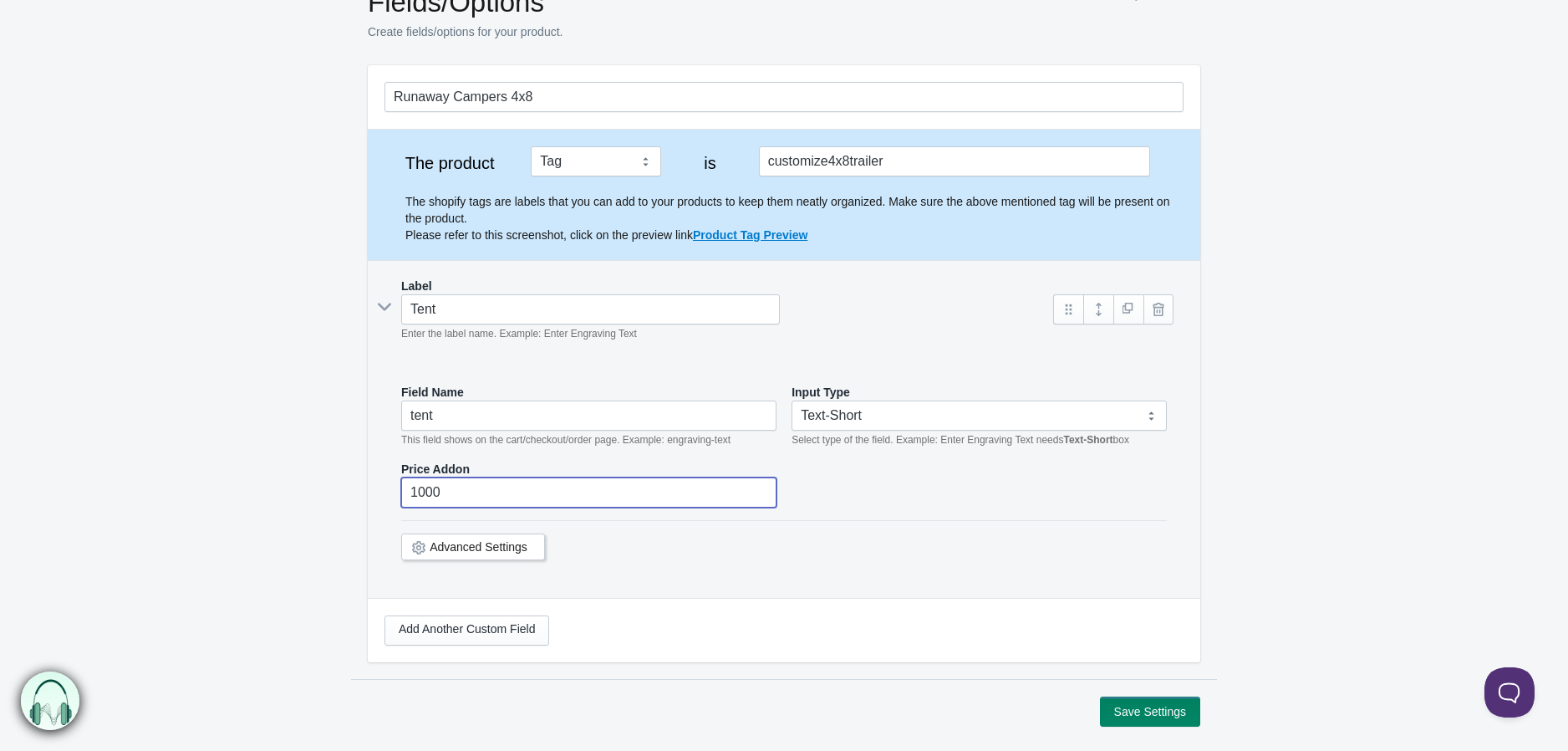
type input "1000"
click at [1133, 717] on button "Save Settings" at bounding box center [1150, 711] width 100 height 30
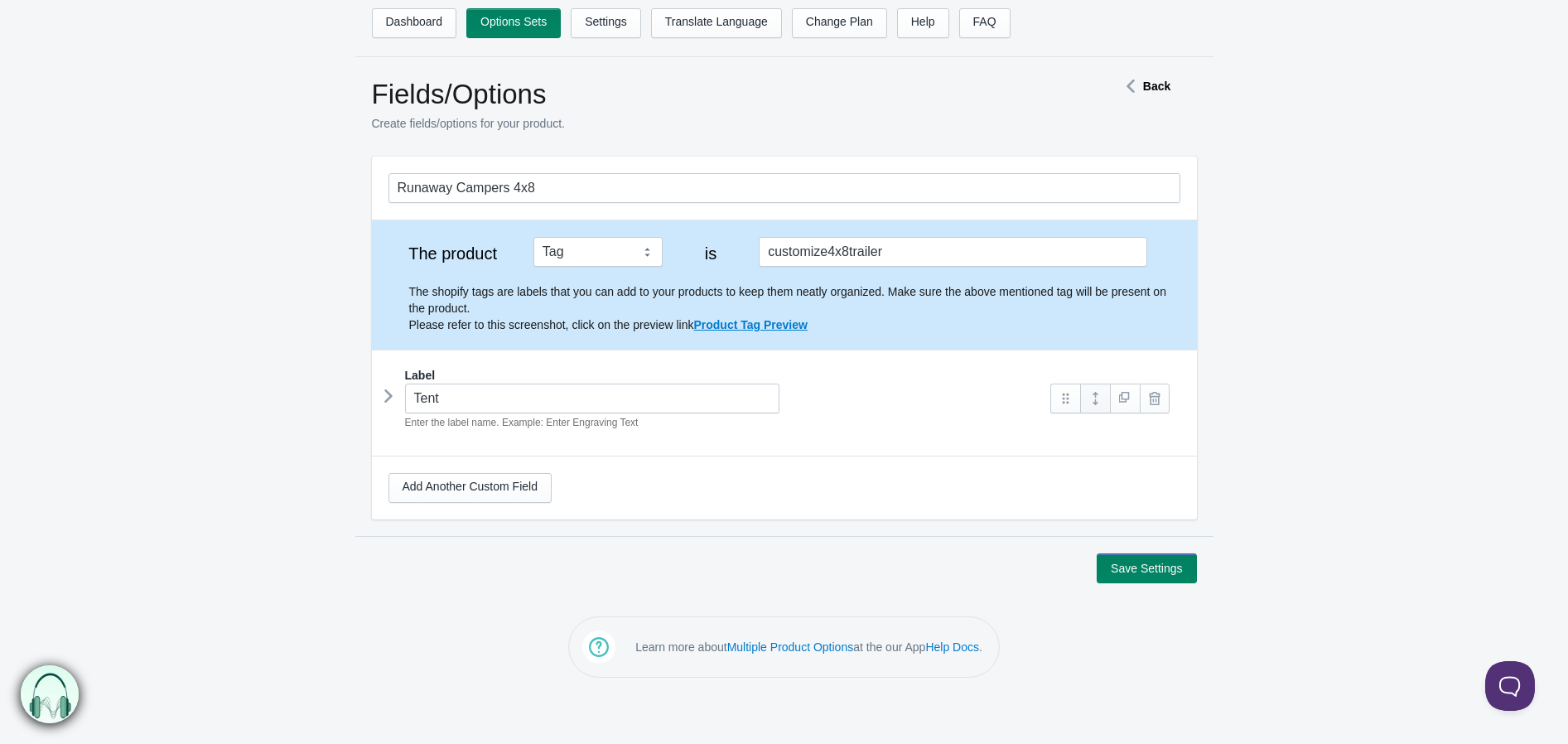
click at [1102, 399] on link at bounding box center [1095, 398] width 30 height 30
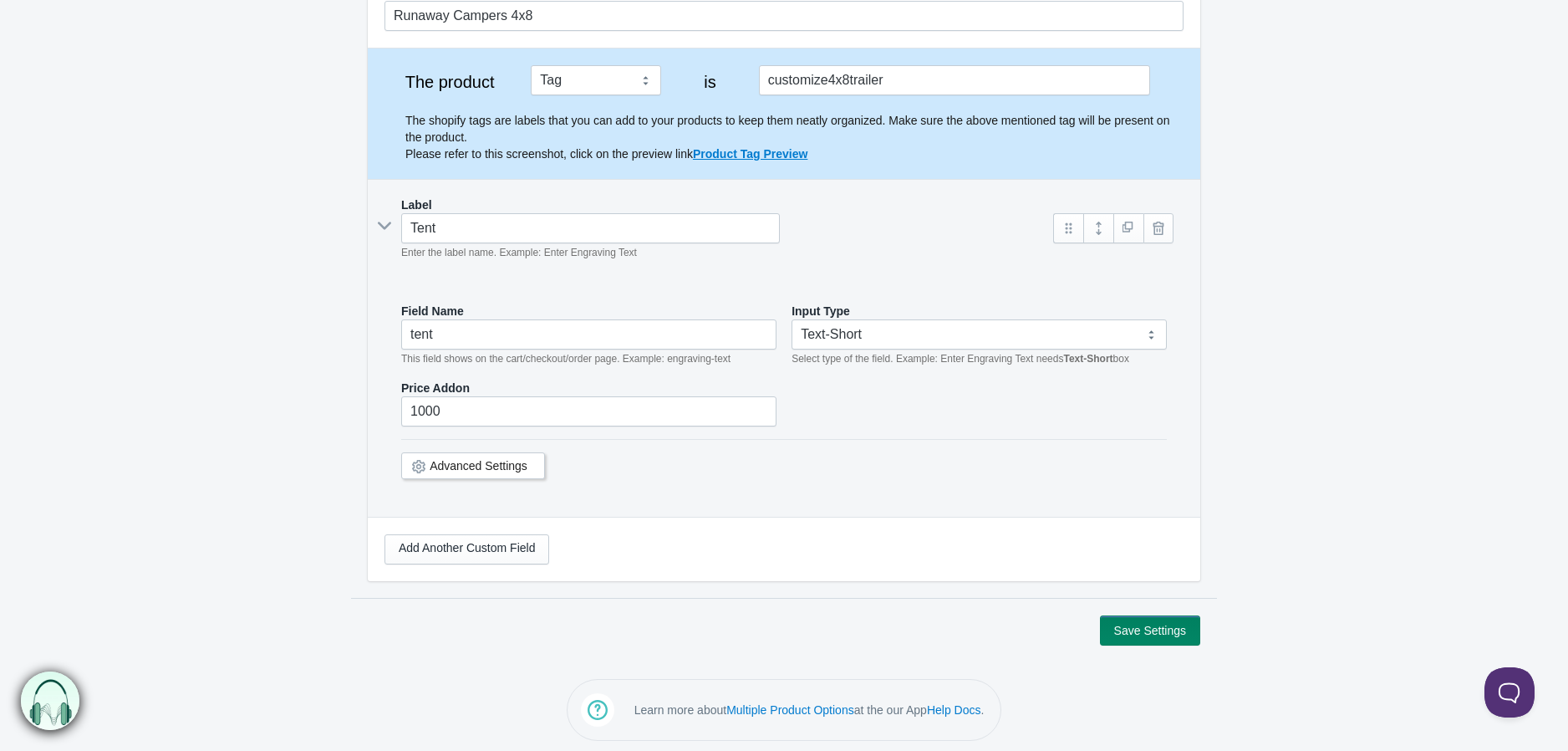
scroll to position [181, 0]
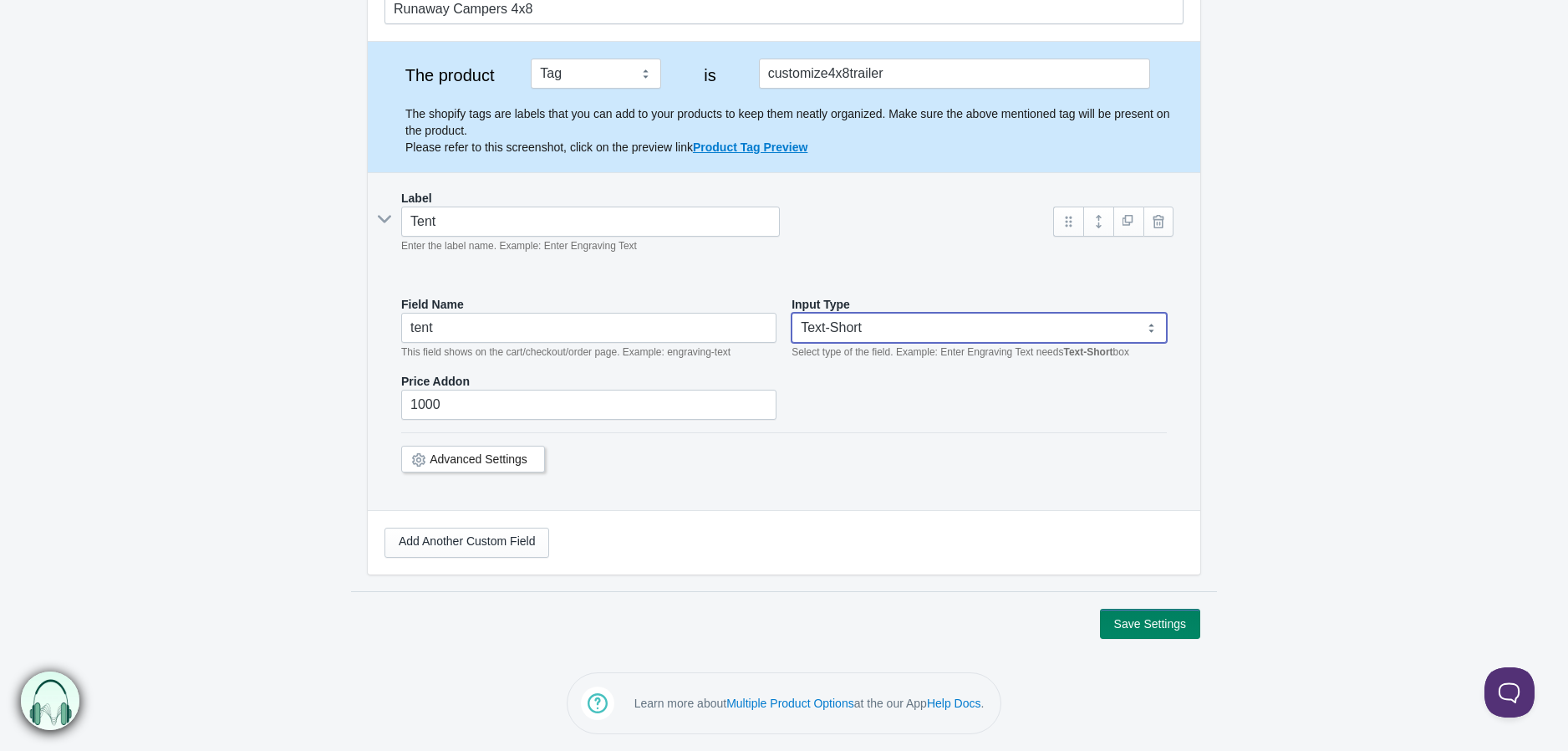
click at [849, 330] on select "Text-Short Text-Long Radio button Drop-down select Image Checkbox Datepicker" at bounding box center [979, 327] width 375 height 30
select select "6"
click at [792, 316] on select "Text-Short Text-Long Radio button Drop-down select Image Checkbox Datepicker" at bounding box center [979, 327] width 375 height 30
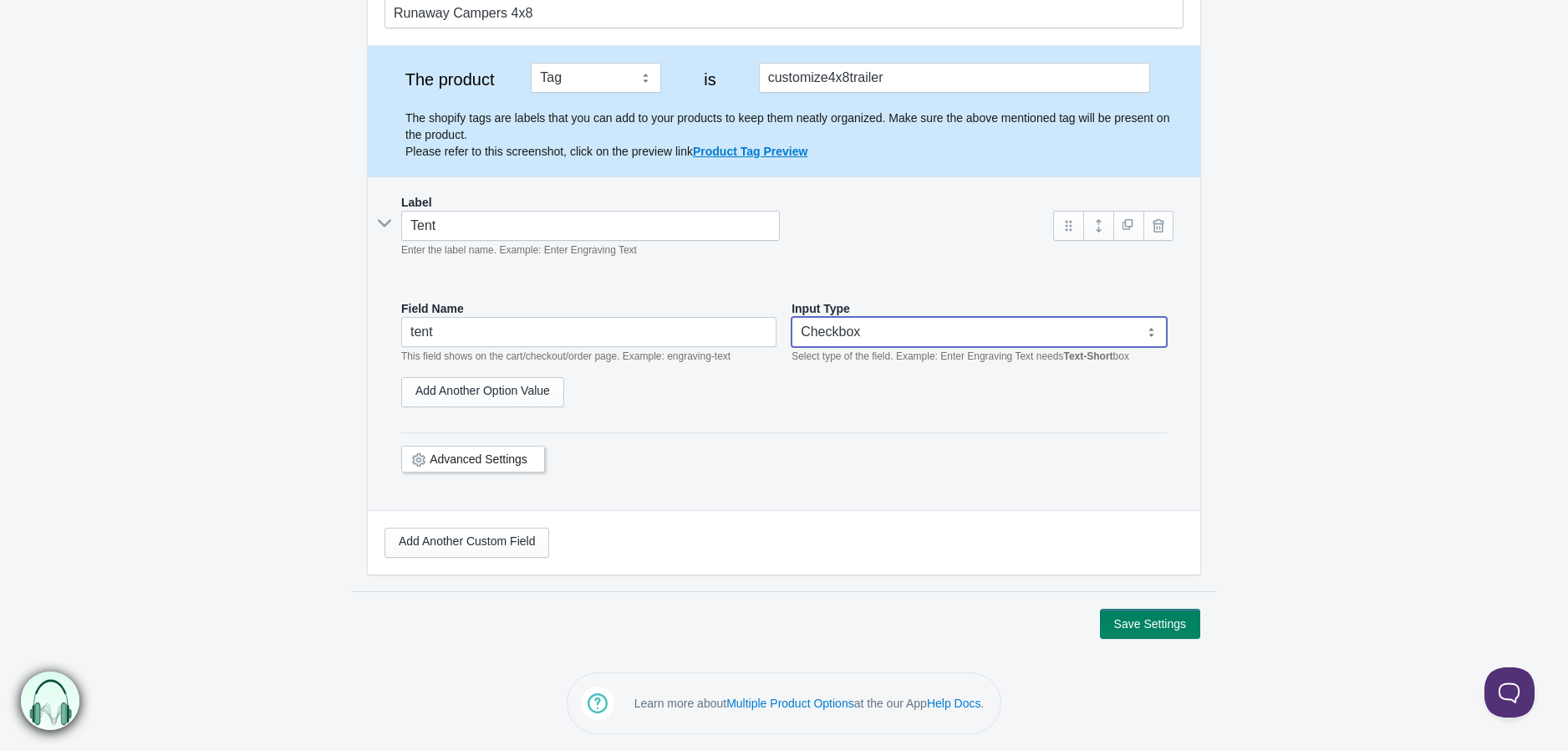
scroll to position [177, 0]
click at [526, 386] on link "Add Another Option Value" at bounding box center [482, 392] width 163 height 30
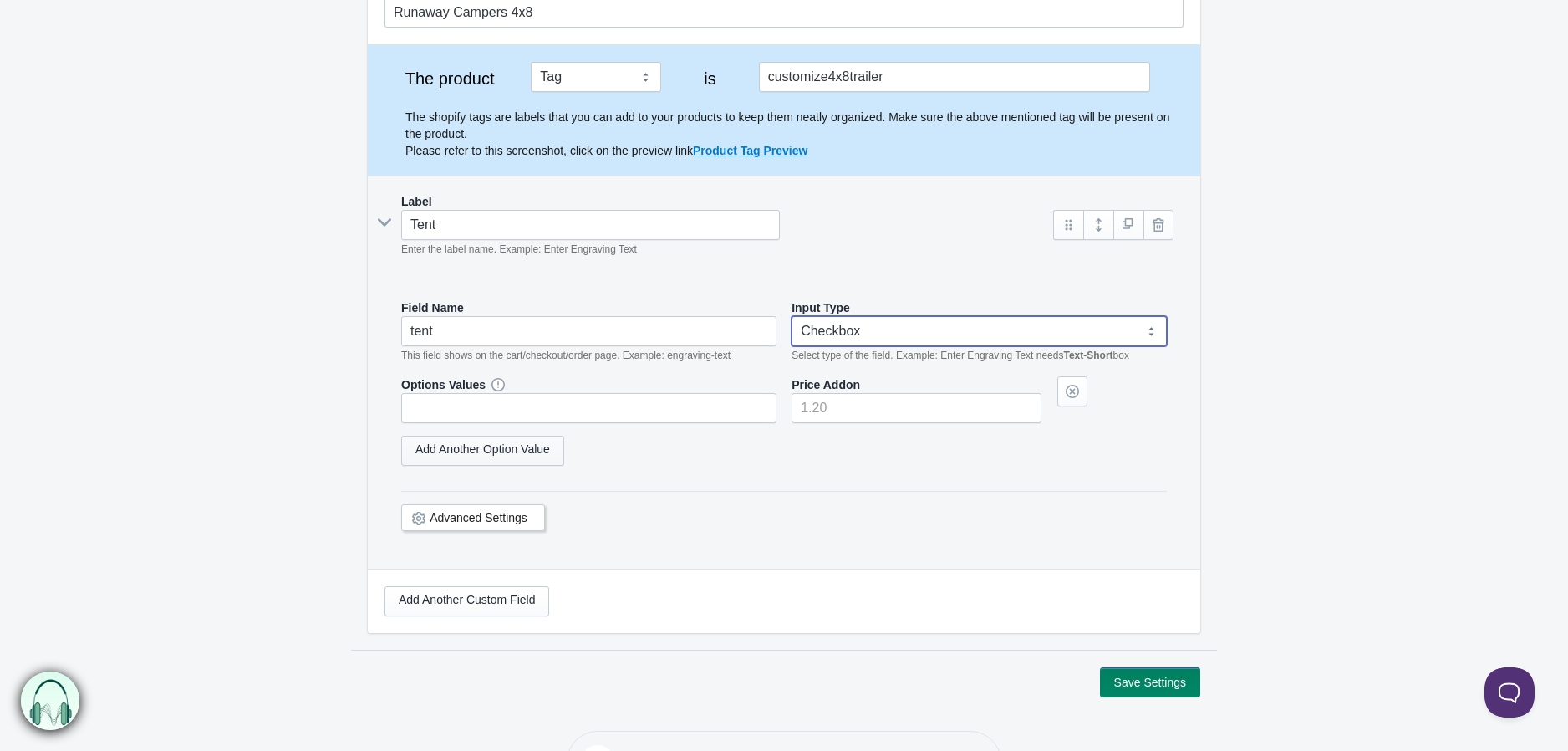
scroll to position [181, 0]
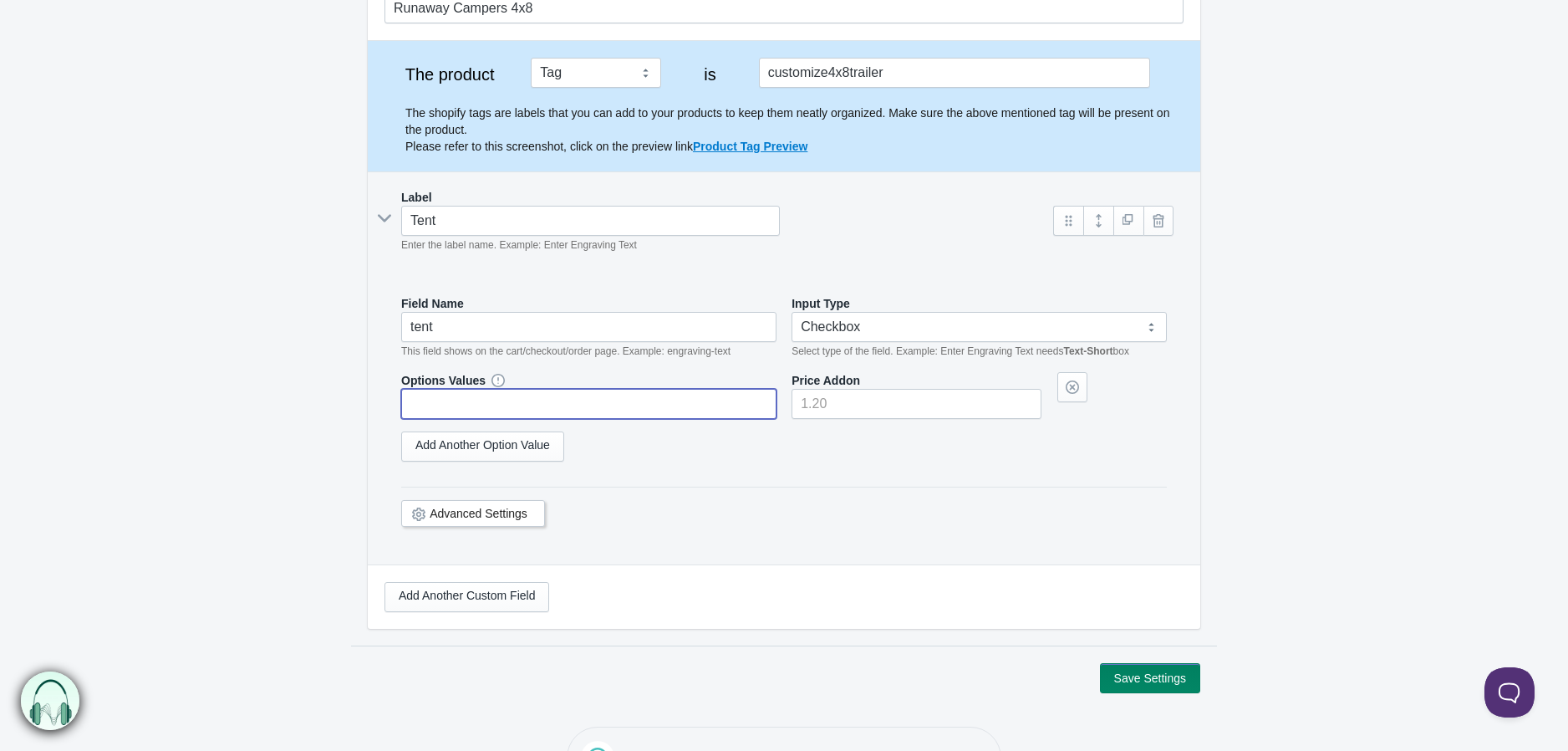
click at [742, 394] on input "text" at bounding box center [589, 404] width 375 height 30
type input "tent"
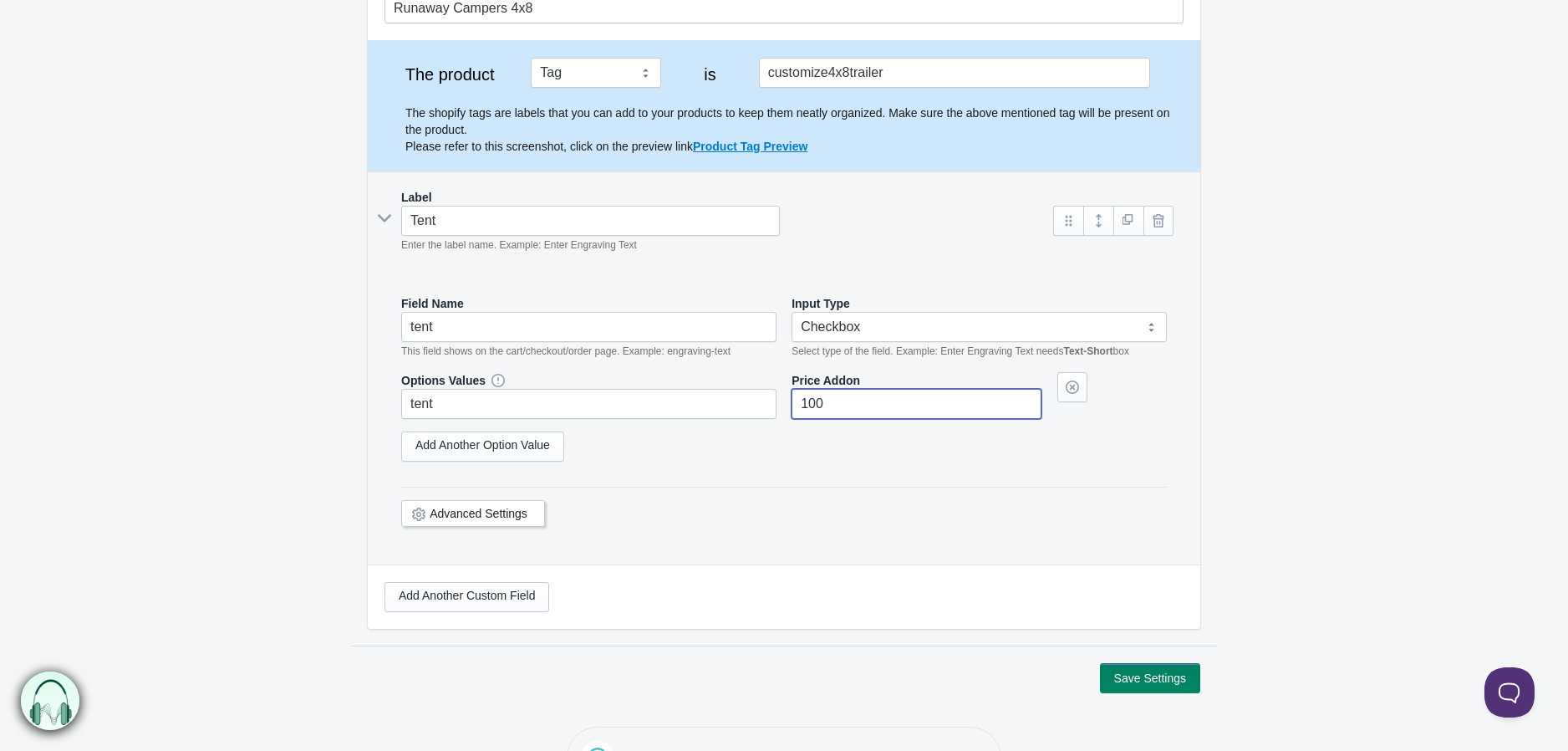
type input"] "100"
click at [1160, 682] on button "Save Settings" at bounding box center [1150, 678] width 100 height 30
